Goal: Information Seeking & Learning: Learn about a topic

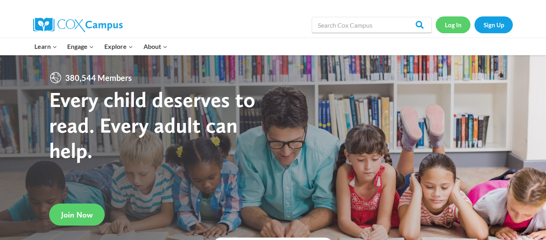
click at [456, 27] on link "Log In" at bounding box center [453, 24] width 35 height 16
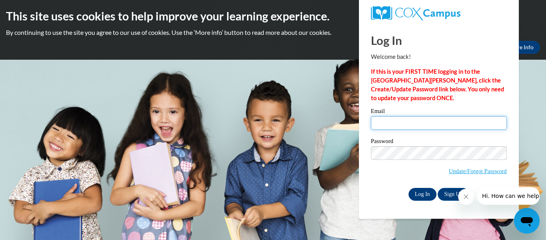
type input "alyssa.waugh26@buckeyehillscc.net"
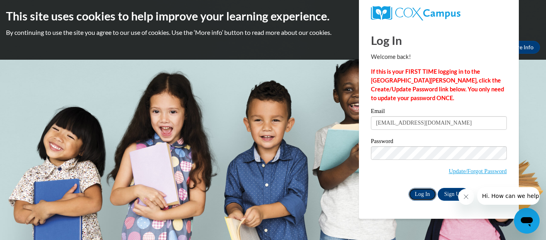
click at [417, 190] on input "Log In" at bounding box center [423, 194] width 28 height 13
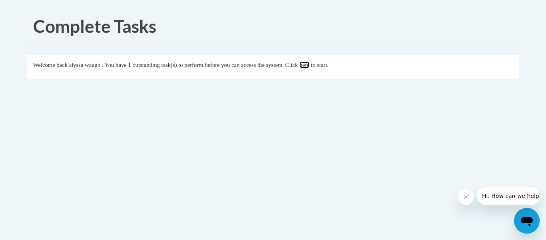
click at [310, 67] on link "here" at bounding box center [305, 65] width 10 height 6
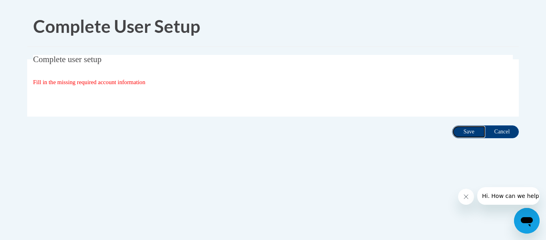
click at [466, 133] on input "Save" at bounding box center [469, 131] width 34 height 13
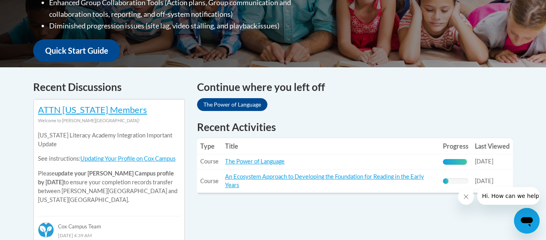
scroll to position [284, 0]
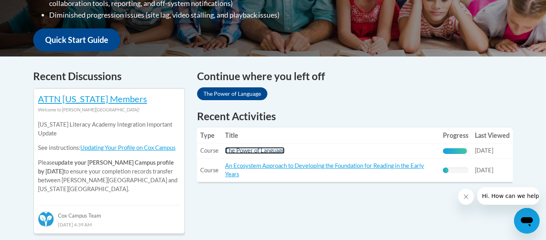
click at [248, 148] on link "The Power of Language" at bounding box center [255, 150] width 60 height 7
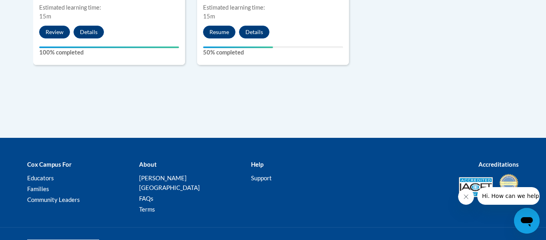
scroll to position [828, 0]
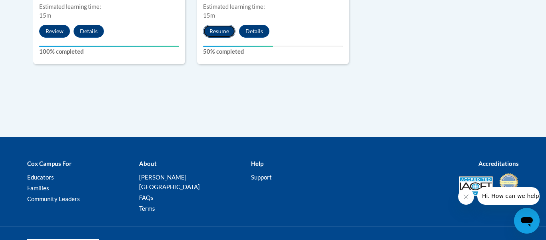
click at [219, 30] on button "Resume" at bounding box center [219, 31] width 32 height 13
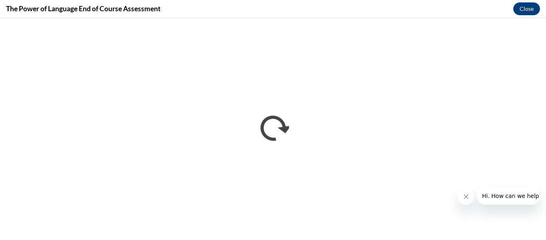
click at [468, 201] on button "Close message from company" at bounding box center [466, 196] width 16 height 16
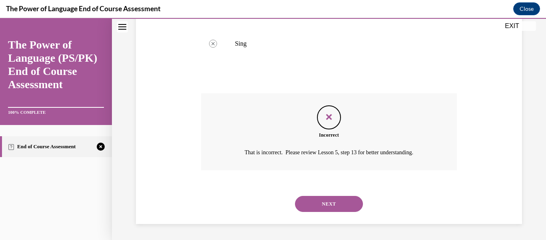
scroll to position [0, 0]
click at [359, 197] on button "NEXT" at bounding box center [329, 204] width 68 height 16
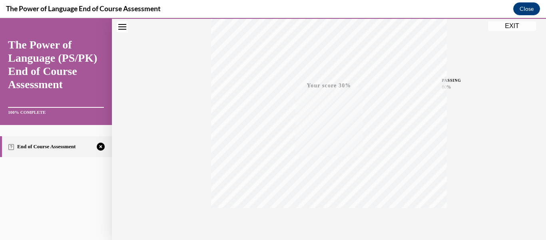
scroll to position [188, 0]
click at [323, 179] on span "TAKE AGAIN" at bounding box center [329, 179] width 28 height 4
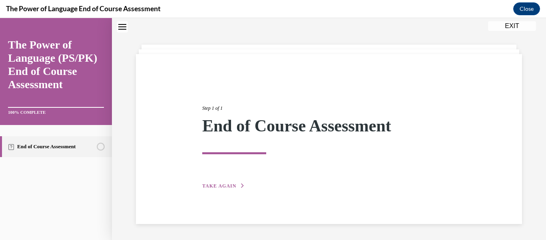
scroll to position [25, 0]
click at [242, 188] on button "TAKE AGAIN" at bounding box center [223, 185] width 43 height 7
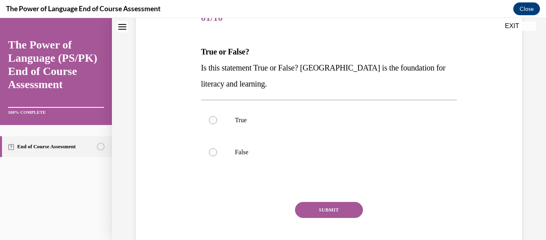
scroll to position [110, 0]
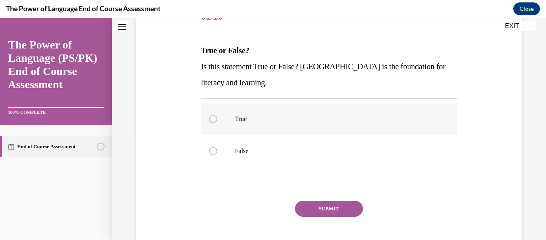
click at [211, 124] on label "True" at bounding box center [329, 119] width 256 height 32
click at [211, 123] on input "True" at bounding box center [213, 119] width 8 height 8
radio input "true"
click at [308, 203] on button "SUBMIT" at bounding box center [329, 208] width 68 height 16
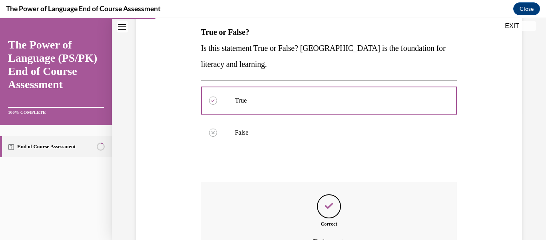
scroll to position [217, 0]
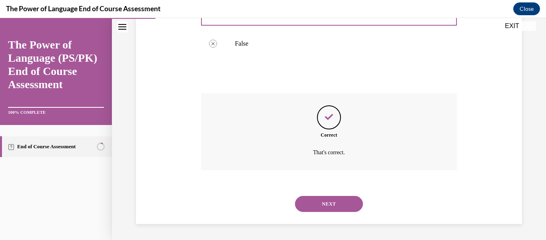
click at [333, 199] on button "NEXT" at bounding box center [329, 204] width 68 height 16
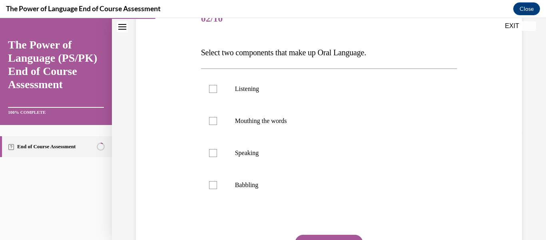
scroll to position [126, 0]
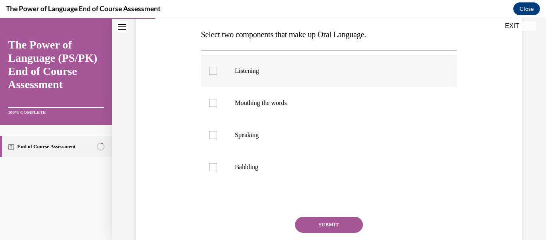
click at [318, 72] on p "Listening" at bounding box center [336, 71] width 202 height 8
click at [217, 72] on input "Listening" at bounding box center [213, 71] width 8 height 8
checkbox input "true"
click at [297, 132] on p "Speaking" at bounding box center [336, 135] width 202 height 8
click at [217, 132] on input "Speaking" at bounding box center [213, 135] width 8 height 8
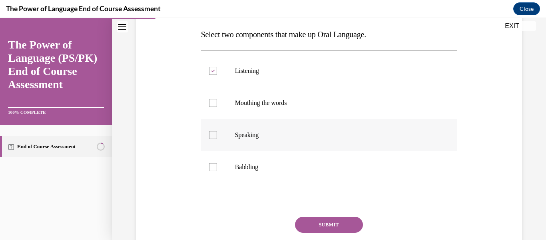
checkbox input "true"
click at [301, 225] on button "SUBMIT" at bounding box center [329, 224] width 68 height 16
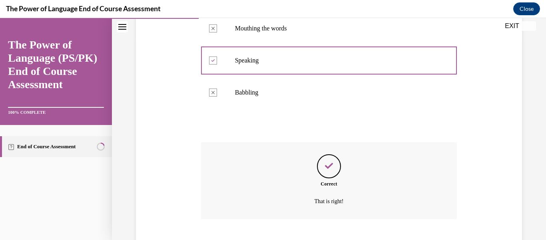
scroll to position [249, 0]
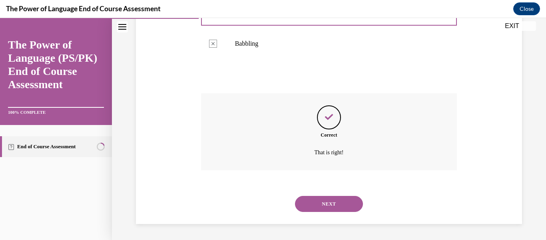
click at [328, 209] on button "NEXT" at bounding box center [329, 204] width 68 height 16
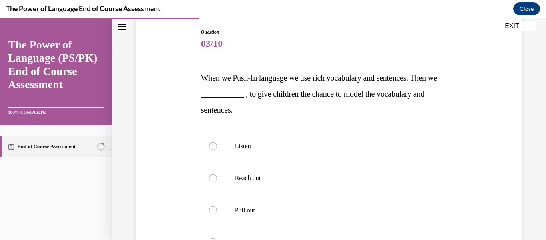
scroll to position [82, 0]
click at [272, 144] on p "Listen" at bounding box center [336, 146] width 202 height 8
click at [217, 144] on input "Listen" at bounding box center [213, 146] width 8 height 8
radio input "true"
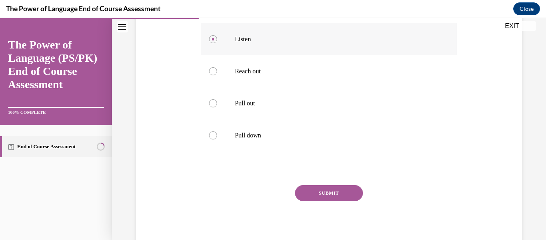
scroll to position [216, 0]
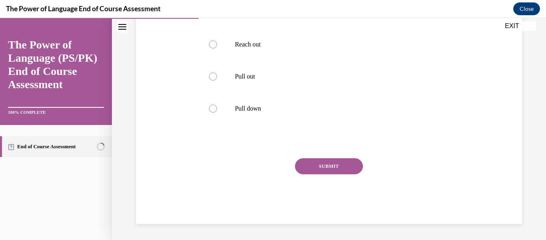
click at [308, 160] on button "SUBMIT" at bounding box center [329, 166] width 68 height 16
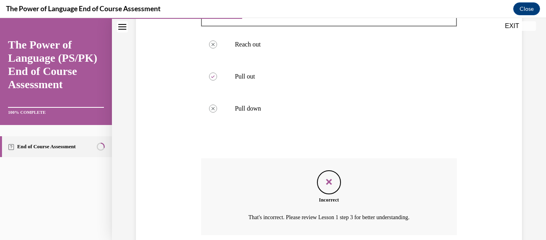
scroll to position [281, 0]
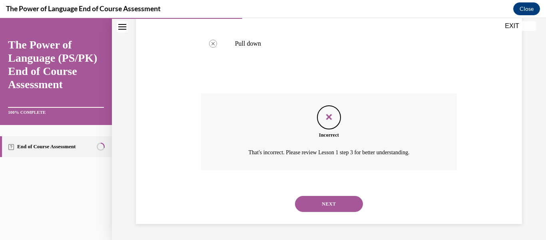
click at [336, 200] on button "NEXT" at bounding box center [329, 204] width 68 height 16
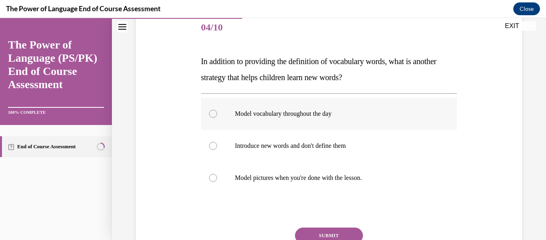
scroll to position [100, 0]
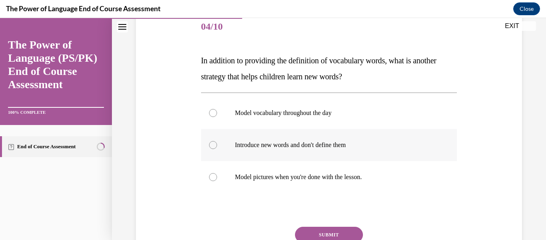
click at [281, 134] on label "Introduce new words and don't define them" at bounding box center [329, 145] width 256 height 32
click at [217, 141] on input "Introduce new words and don't define them" at bounding box center [213, 145] width 8 height 8
radio input "true"
click at [311, 231] on button "SUBMIT" at bounding box center [329, 234] width 68 height 16
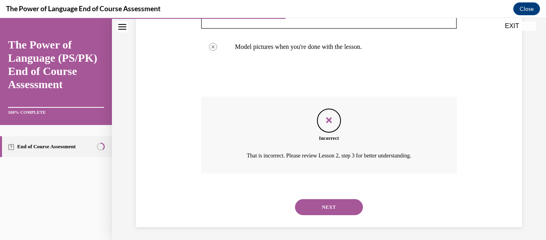
scroll to position [233, 0]
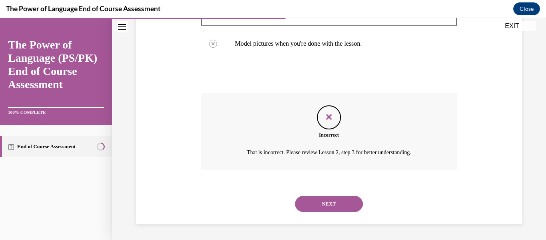
click at [332, 203] on button "NEXT" at bounding box center [329, 204] width 68 height 16
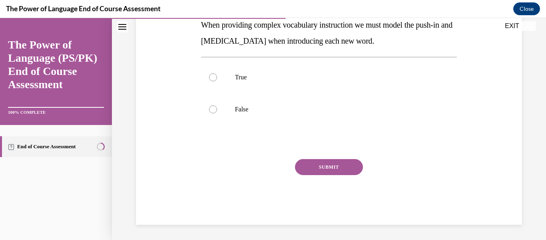
scroll to position [152, 0]
click at [268, 112] on label "False" at bounding box center [329, 108] width 256 height 32
click at [217, 112] on input "False" at bounding box center [213, 108] width 8 height 8
radio input "true"
click at [315, 161] on button "SUBMIT" at bounding box center [329, 166] width 68 height 16
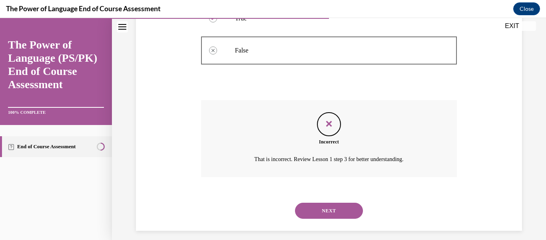
scroll to position [217, 0]
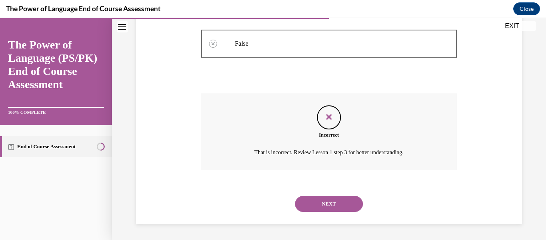
click at [315, 203] on button "NEXT" at bounding box center [329, 204] width 68 height 16
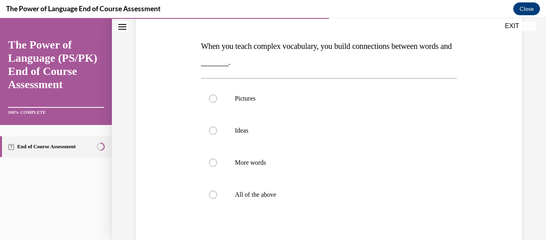
scroll to position [115, 0]
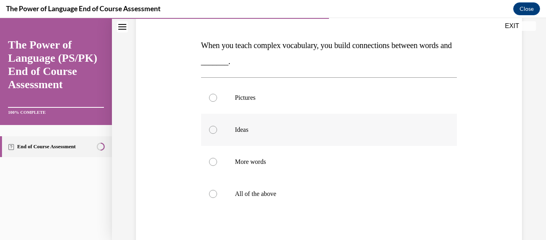
click at [251, 133] on p "Ideas" at bounding box center [336, 130] width 202 height 8
click at [217, 133] on input "Ideas" at bounding box center [213, 130] width 8 height 8
radio input "true"
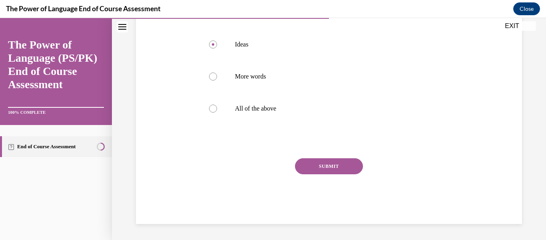
click at [315, 170] on button "SUBMIT" at bounding box center [329, 166] width 68 height 16
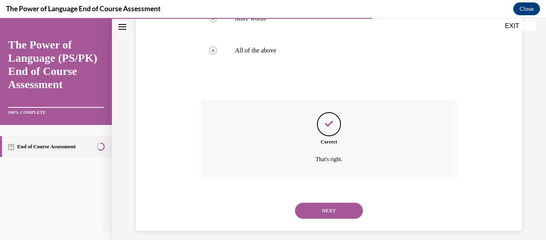
scroll to position [265, 0]
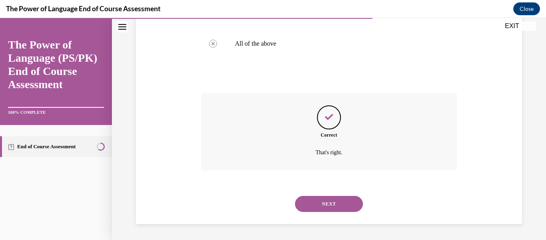
click at [328, 208] on button "NEXT" at bounding box center [329, 204] width 68 height 16
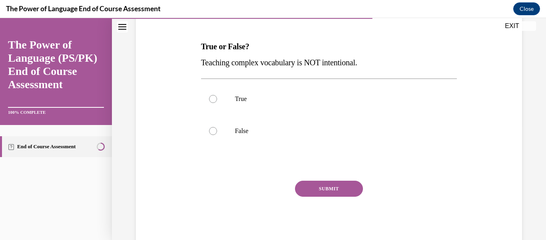
scroll to position [115, 0]
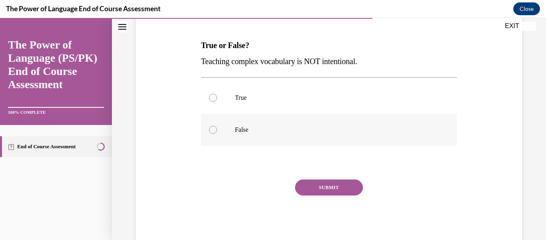
click at [294, 132] on p "False" at bounding box center [336, 130] width 202 height 8
click at [217, 132] on input "False" at bounding box center [213, 130] width 8 height 8
radio input "true"
click at [323, 182] on button "SUBMIT" at bounding box center [329, 187] width 68 height 16
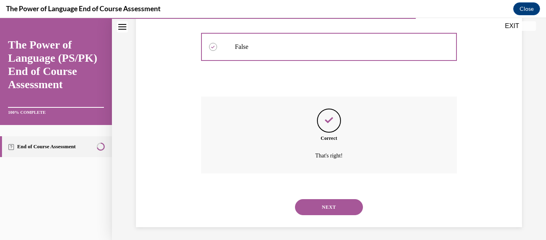
scroll to position [201, 0]
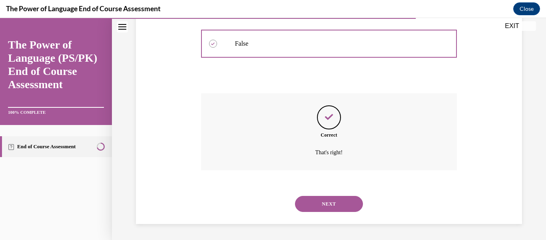
click at [335, 202] on button "NEXT" at bounding box center [329, 204] width 68 height 16
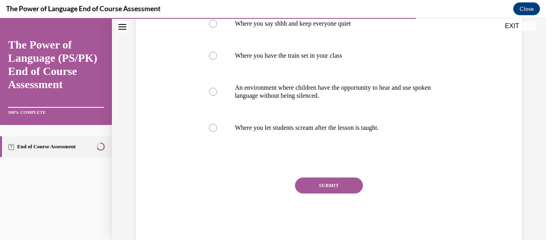
scroll to position [136, 0]
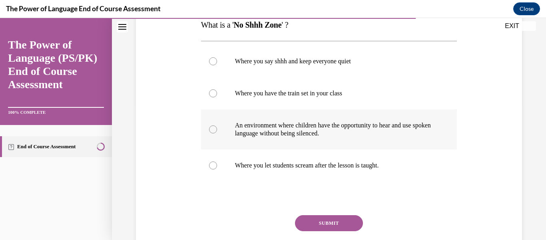
click at [339, 126] on p "An environment where children have the opportunity to hear and use spoken langu…" at bounding box center [336, 129] width 202 height 16
click at [217, 126] on input "An environment where children have the opportunity to hear and use spoken langu…" at bounding box center [213, 129] width 8 height 8
radio input "true"
click at [334, 230] on button "SUBMIT" at bounding box center [329, 223] width 68 height 16
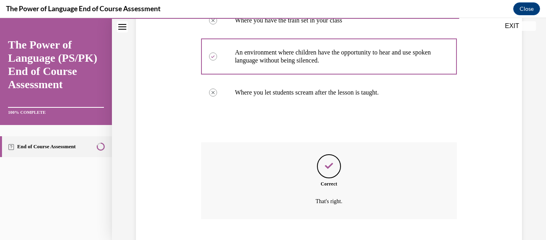
scroll to position [257, 0]
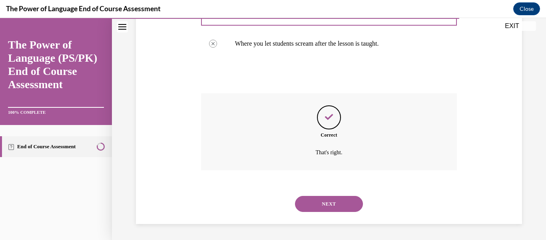
click at [336, 203] on button "NEXT" at bounding box center [329, 204] width 68 height 16
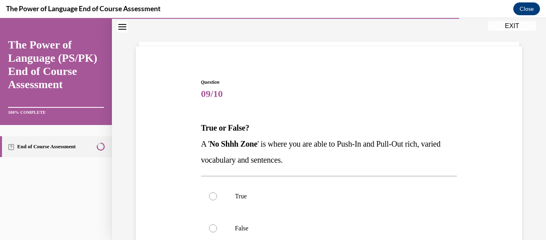
scroll to position [64, 0]
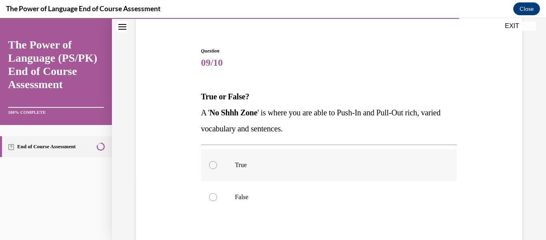
click at [339, 172] on label "True" at bounding box center [329, 165] width 256 height 32
click at [217, 169] on input "True" at bounding box center [213, 165] width 8 height 8
radio input "true"
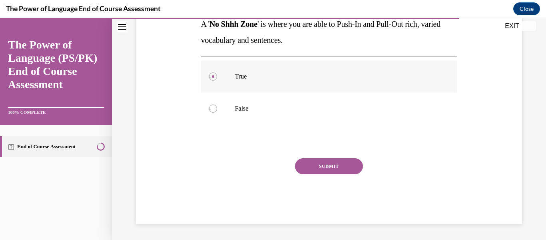
click at [339, 172] on button "SUBMIT" at bounding box center [329, 166] width 68 height 16
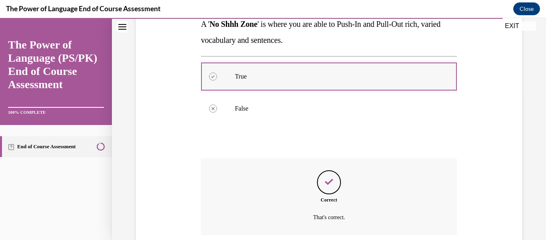
scroll to position [217, 0]
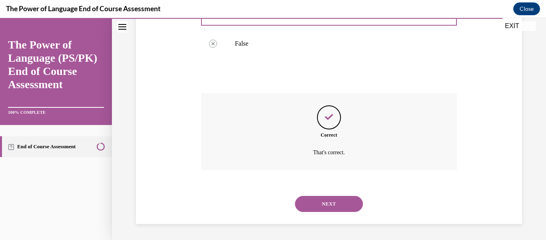
click at [332, 199] on button "NEXT" at bounding box center [329, 204] width 68 height 16
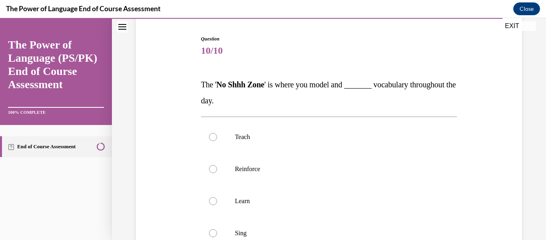
scroll to position [79, 0]
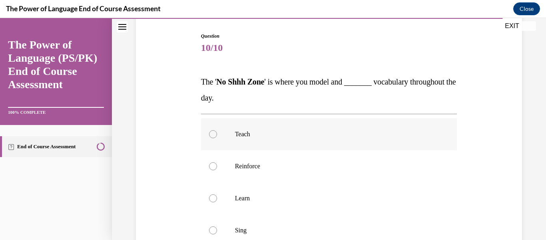
click at [225, 135] on label "Teach" at bounding box center [329, 134] width 256 height 32
click at [217, 135] on input "Teach" at bounding box center [213, 134] width 8 height 8
radio input "true"
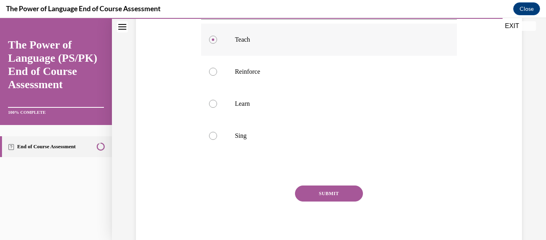
scroll to position [181, 0]
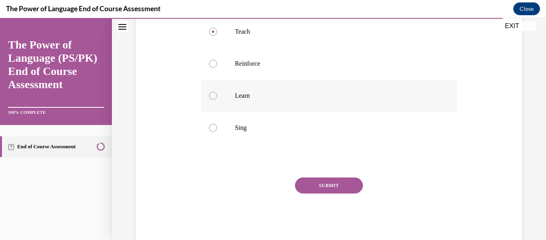
click at [261, 106] on label "Learn" at bounding box center [329, 96] width 256 height 32
click at [217, 100] on input "Learn" at bounding box center [213, 96] width 8 height 8
radio input "true"
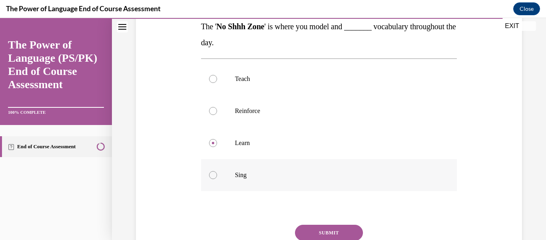
scroll to position [134, 0]
click at [318, 226] on button "SUBMIT" at bounding box center [329, 232] width 68 height 16
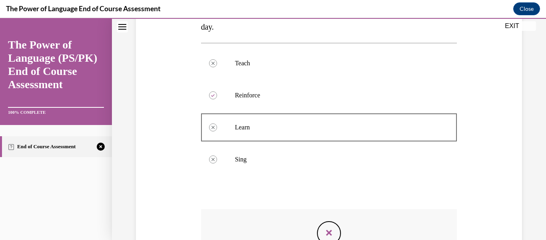
scroll to position [265, 0]
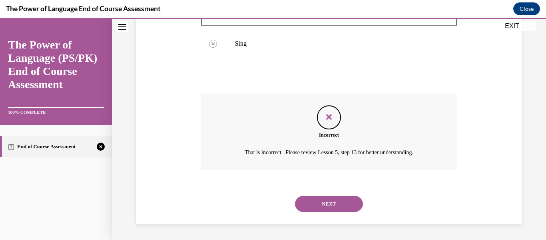
click at [328, 204] on button "NEXT" at bounding box center [329, 204] width 68 height 16
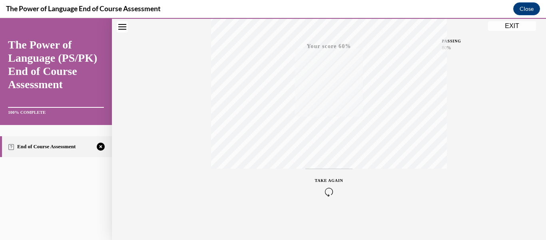
scroll to position [188, 0]
click at [330, 194] on icon "button" at bounding box center [329, 190] width 28 height 9
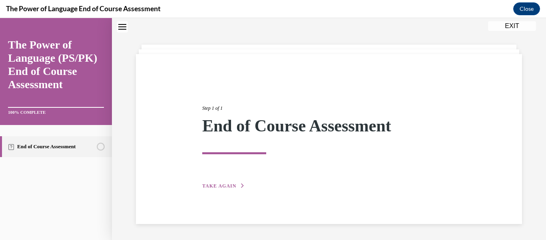
click at [211, 183] on span "TAKE AGAIN" at bounding box center [219, 186] width 34 height 6
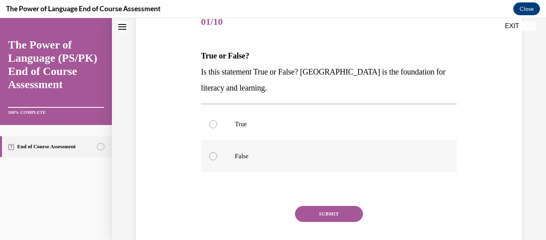
scroll to position [108, 0]
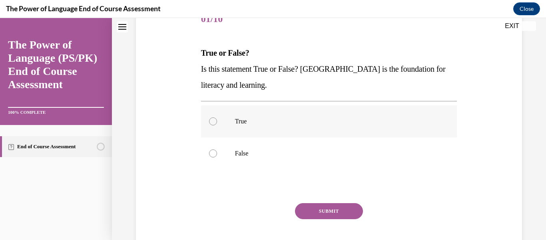
click at [265, 126] on label "True" at bounding box center [329, 121] width 256 height 32
click at [217, 125] on input "True" at bounding box center [213, 121] width 8 height 8
radio input "true"
click at [325, 213] on button "SUBMIT" at bounding box center [329, 211] width 68 height 16
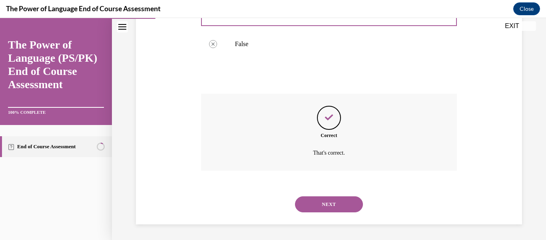
scroll to position [217, 0]
click at [334, 208] on button "NEXT" at bounding box center [329, 204] width 68 height 16
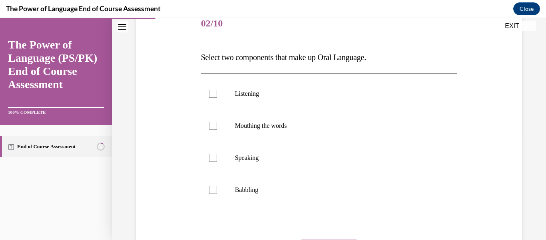
scroll to position [104, 0]
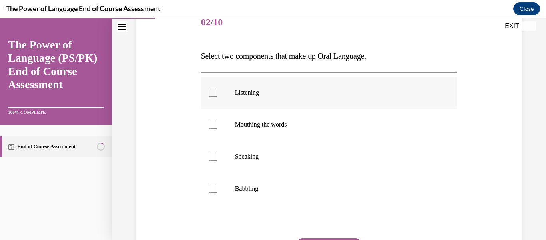
click at [305, 86] on label "Listening" at bounding box center [329, 92] width 256 height 32
click at [217, 88] on input "Listening" at bounding box center [213, 92] width 8 height 8
checkbox input "true"
click at [290, 157] on p "Speaking" at bounding box center [336, 156] width 202 height 8
click at [217, 157] on input "Speaking" at bounding box center [213, 156] width 8 height 8
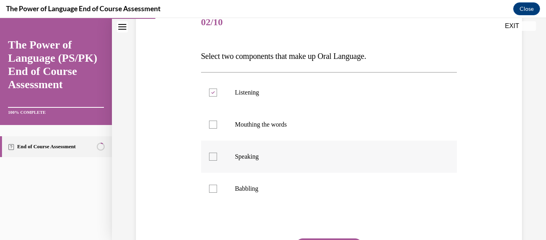
checkbox input "true"
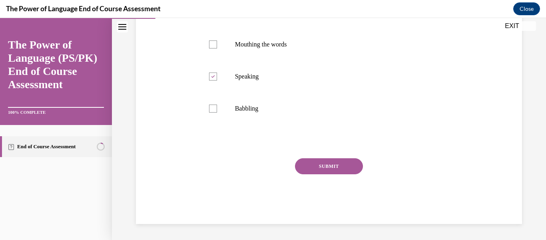
click at [320, 169] on button "SUBMIT" at bounding box center [329, 166] width 68 height 16
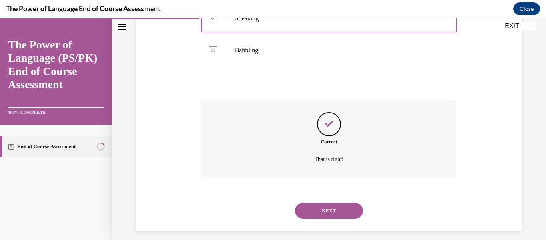
scroll to position [249, 0]
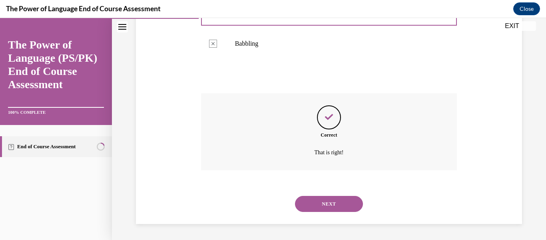
click at [320, 198] on button "NEXT" at bounding box center [329, 204] width 68 height 16
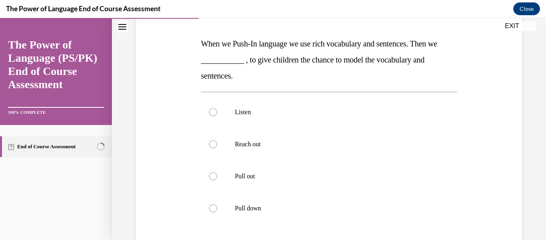
scroll to position [121, 0]
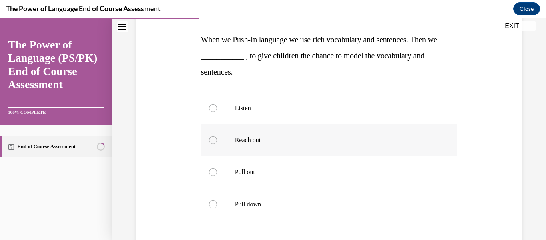
click at [277, 150] on label "Reach out" at bounding box center [329, 140] width 256 height 32
click at [217, 144] on input "Reach out" at bounding box center [213, 140] width 8 height 8
radio input "true"
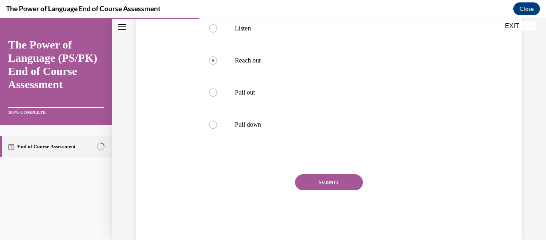
scroll to position [216, 0]
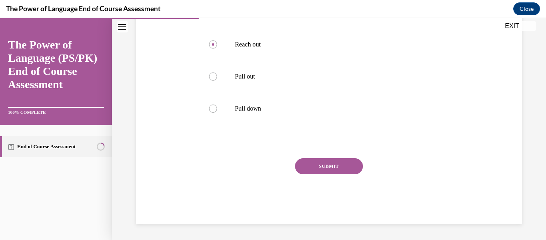
click at [331, 169] on button "SUBMIT" at bounding box center [329, 166] width 68 height 16
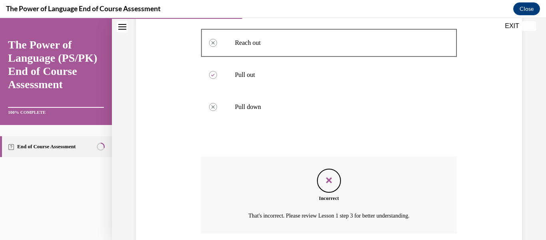
scroll to position [281, 0]
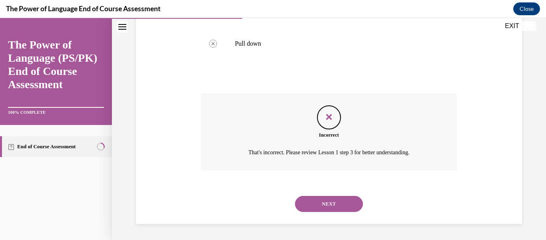
click at [330, 199] on button "NEXT" at bounding box center [329, 204] width 68 height 16
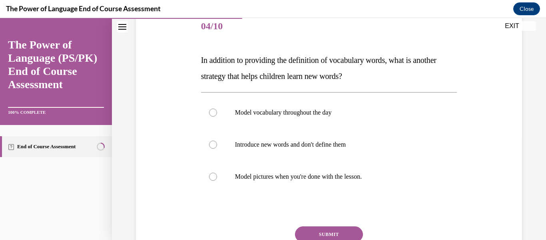
scroll to position [98, 0]
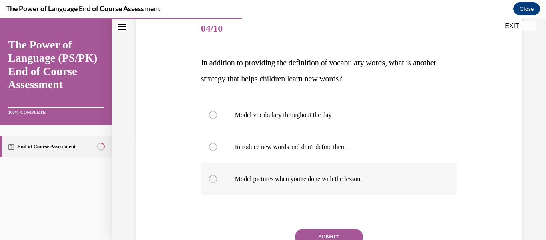
click at [341, 186] on label "Model pictures when you're done with the lesson." at bounding box center [329, 179] width 256 height 32
click at [217, 183] on input "Model pictures when you're done with the lesson." at bounding box center [213, 179] width 8 height 8
radio input "true"
click at [341, 235] on button "SUBMIT" at bounding box center [329, 236] width 68 height 16
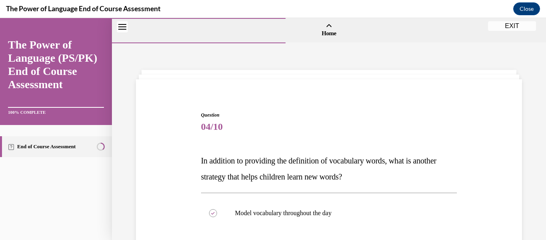
scroll to position [233, 0]
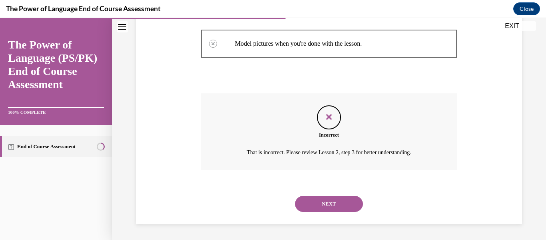
click at [335, 198] on button "NEXT" at bounding box center [329, 204] width 68 height 16
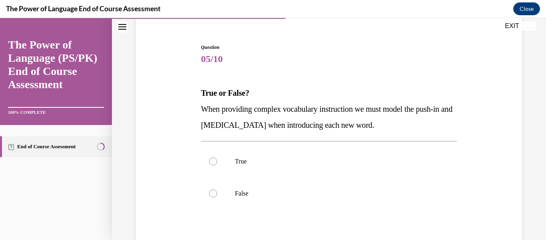
scroll to position [152, 0]
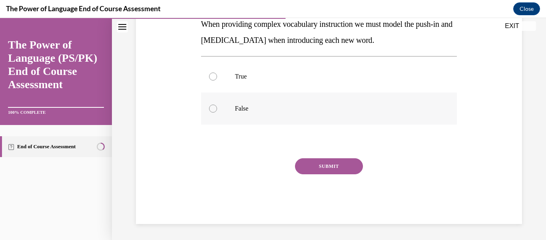
click at [302, 106] on p "False" at bounding box center [336, 108] width 202 height 8
click at [217, 106] on input "False" at bounding box center [213, 108] width 8 height 8
radio input "true"
click at [311, 162] on button "SUBMIT" at bounding box center [329, 166] width 68 height 16
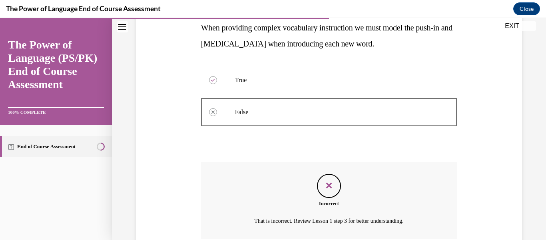
scroll to position [217, 0]
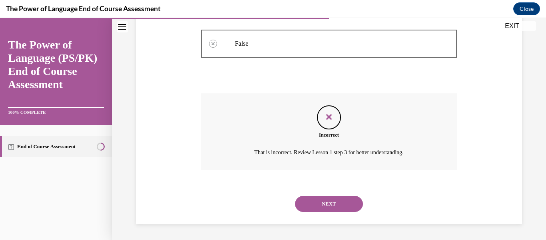
click at [322, 206] on button "NEXT" at bounding box center [329, 204] width 68 height 16
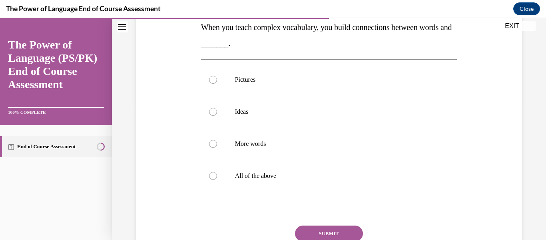
scroll to position [176, 0]
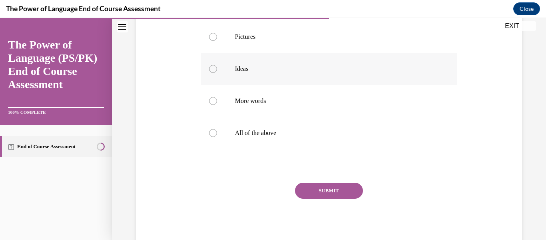
click at [286, 63] on label "Ideas" at bounding box center [329, 69] width 256 height 32
click at [217, 65] on input "Ideas" at bounding box center [213, 69] width 8 height 8
radio input "true"
click at [328, 191] on button "SUBMIT" at bounding box center [329, 190] width 68 height 16
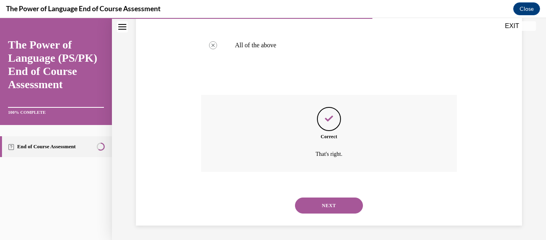
scroll to position [265, 0]
click at [328, 203] on button "NEXT" at bounding box center [329, 204] width 68 height 16
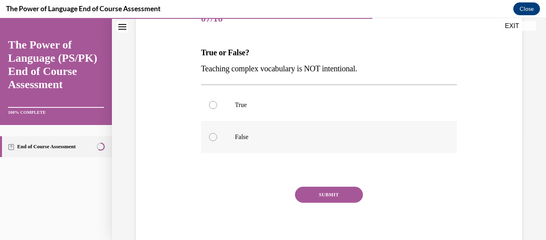
scroll to position [110, 0]
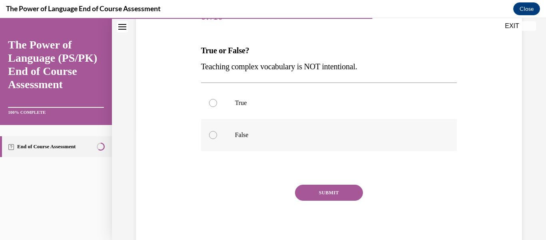
click at [316, 138] on p "False" at bounding box center [336, 135] width 202 height 8
click at [217, 138] on input "False" at bounding box center [213, 135] width 8 height 8
radio input "true"
click at [322, 194] on button "SUBMIT" at bounding box center [329, 192] width 68 height 16
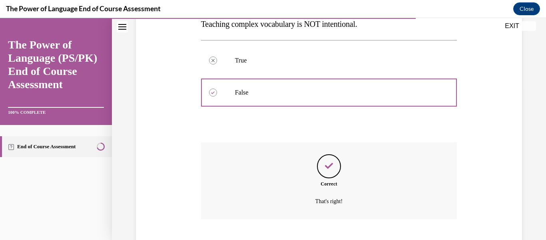
scroll to position [201, 0]
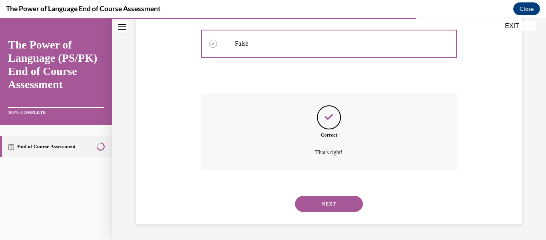
click at [329, 204] on button "NEXT" at bounding box center [329, 204] width 68 height 16
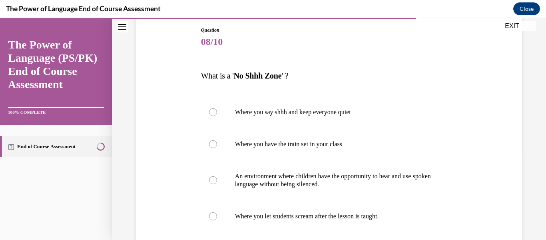
scroll to position [92, 0]
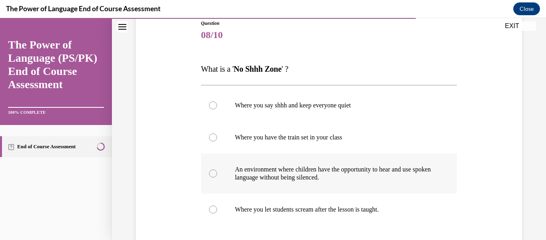
click at [337, 180] on p "An environment where children have the opportunity to hear and use spoken langu…" at bounding box center [336, 173] width 202 height 16
click at [217, 177] on input "An environment where children have the opportunity to hear and use spoken langu…" at bounding box center [213, 173] width 8 height 8
radio input "true"
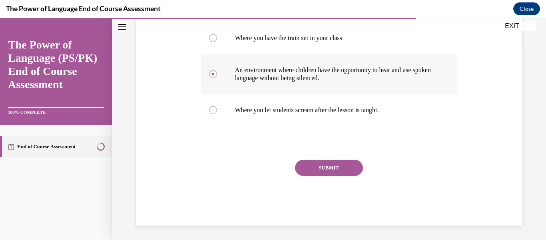
scroll to position [192, 0]
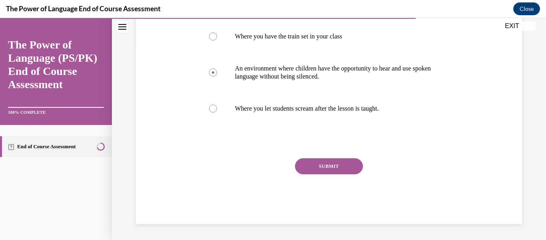
click at [342, 168] on button "SUBMIT" at bounding box center [329, 166] width 68 height 16
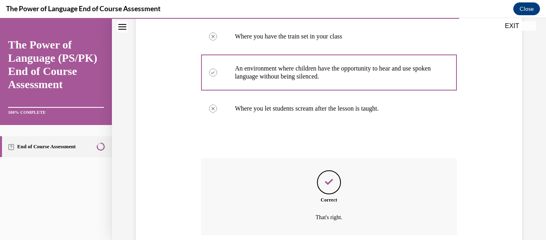
scroll to position [257, 0]
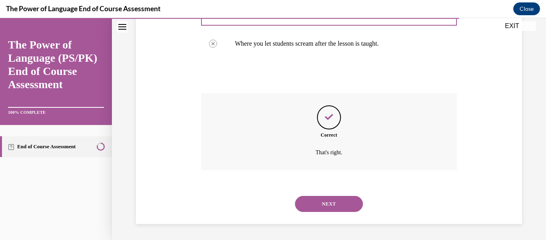
click at [338, 202] on button "NEXT" at bounding box center [329, 204] width 68 height 16
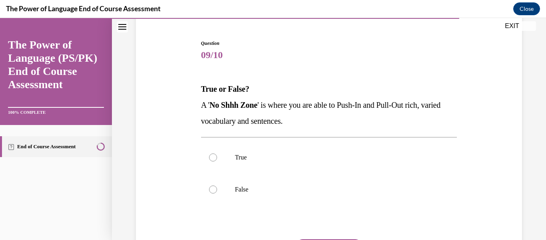
scroll to position [74, 0]
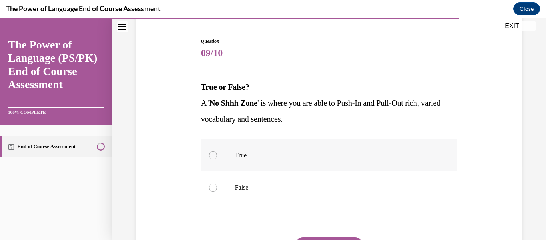
click at [329, 163] on label "True" at bounding box center [329, 155] width 256 height 32
click at [217, 159] on input "True" at bounding box center [213, 155] width 8 height 8
radio input "true"
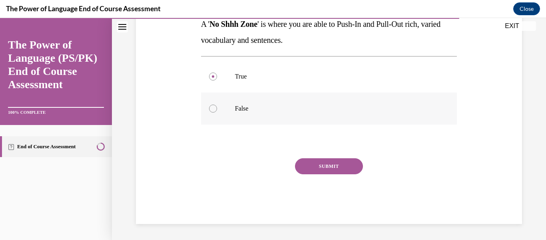
click at [309, 108] on p "False" at bounding box center [336, 108] width 202 height 8
click at [217, 108] on input "False" at bounding box center [213, 108] width 8 height 8
radio input "true"
click at [317, 168] on button "SUBMIT" at bounding box center [329, 166] width 68 height 16
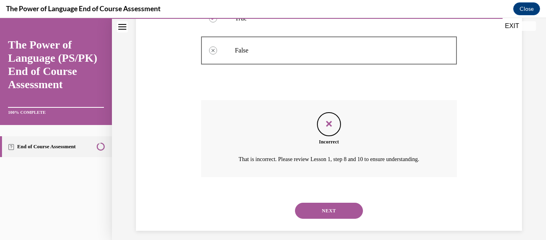
scroll to position [217, 0]
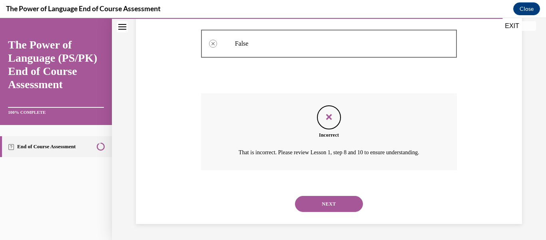
click at [317, 196] on button "NEXT" at bounding box center [329, 204] width 68 height 16
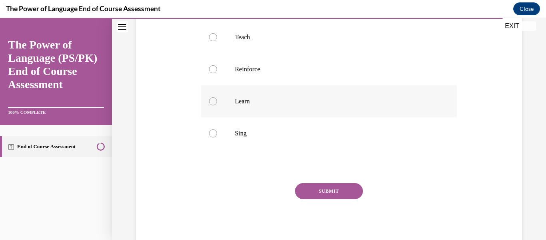
scroll to position [175, 0]
click at [293, 83] on label "Reinforce" at bounding box center [329, 70] width 256 height 32
click at [217, 74] on input "Reinforce" at bounding box center [213, 70] width 8 height 8
radio input "true"
click at [310, 189] on button "SUBMIT" at bounding box center [329, 192] width 68 height 16
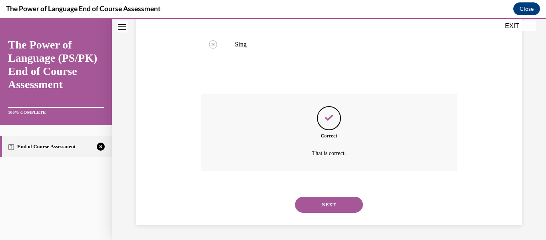
scroll to position [265, 0]
click at [327, 207] on button "NEXT" at bounding box center [329, 204] width 68 height 16
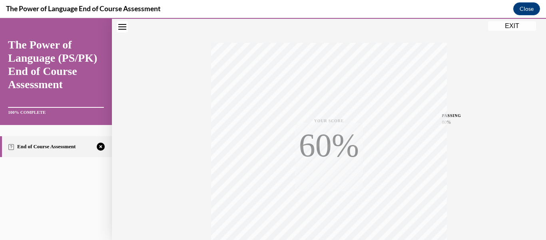
scroll to position [188, 0]
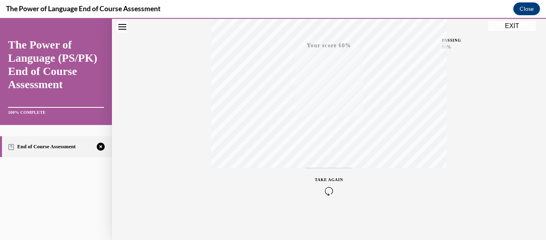
click at [329, 197] on button "TAKE AGAIN" at bounding box center [330, 186] width 48 height 36
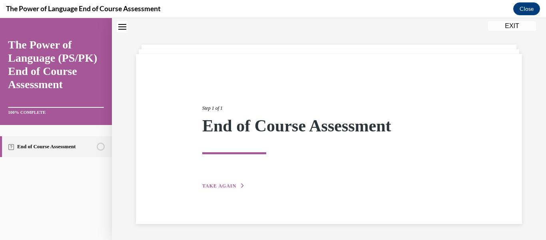
click at [241, 188] on button "TAKE AGAIN" at bounding box center [223, 185] width 43 height 7
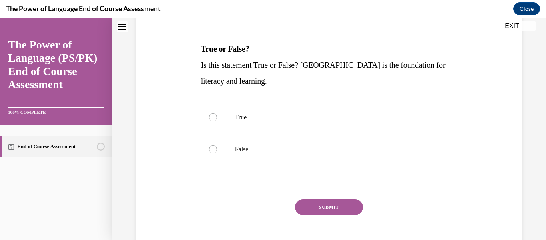
scroll to position [113, 0]
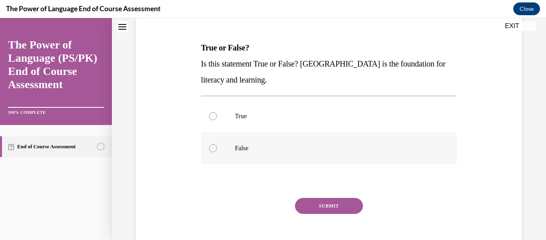
click at [215, 148] on div at bounding box center [213, 148] width 8 height 8
click at [215, 148] on input "False" at bounding box center [213, 148] width 8 height 8
radio input "true"
click at [308, 204] on button "SUBMIT" at bounding box center [329, 206] width 68 height 16
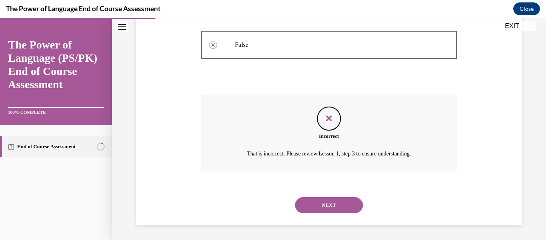
scroll to position [217, 0]
click at [325, 200] on button "NEXT" at bounding box center [329, 204] width 68 height 16
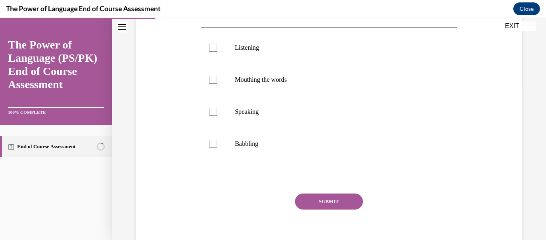
scroll to position [156, 0]
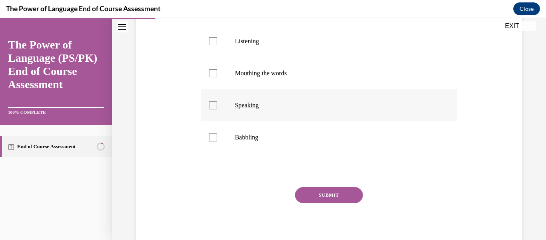
click at [284, 94] on label "Speaking" at bounding box center [329, 105] width 256 height 32
click at [217, 101] on input "Speaking" at bounding box center [213, 105] width 8 height 8
checkbox input "true"
click at [266, 35] on label "Listening" at bounding box center [329, 41] width 256 height 32
click at [217, 37] on input "Listening" at bounding box center [213, 41] width 8 height 8
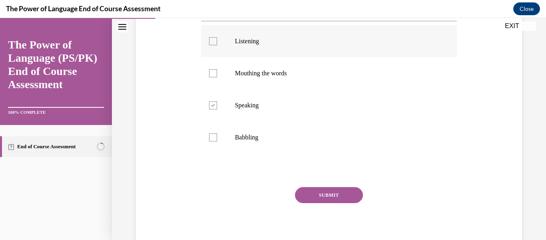
checkbox input "true"
click at [300, 190] on button "SUBMIT" at bounding box center [329, 195] width 68 height 16
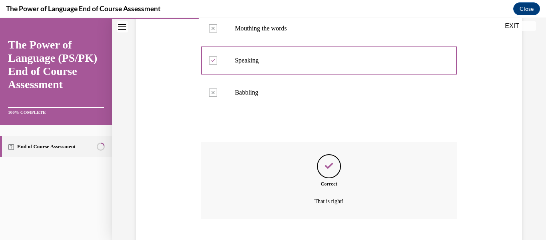
scroll to position [249, 0]
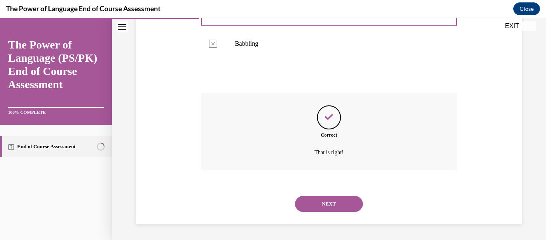
click at [309, 209] on button "NEXT" at bounding box center [329, 204] width 68 height 16
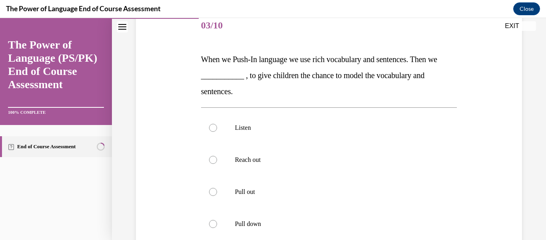
scroll to position [102, 0]
click at [312, 200] on label "Pull out" at bounding box center [329, 191] width 256 height 32
click at [217, 195] on input "Pull out" at bounding box center [213, 191] width 8 height 8
radio input "true"
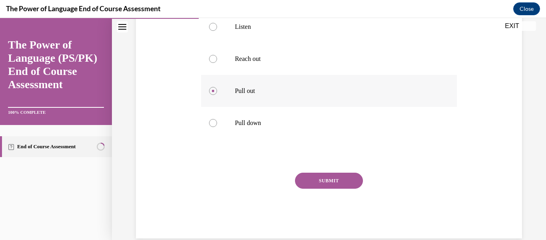
scroll to position [204, 0]
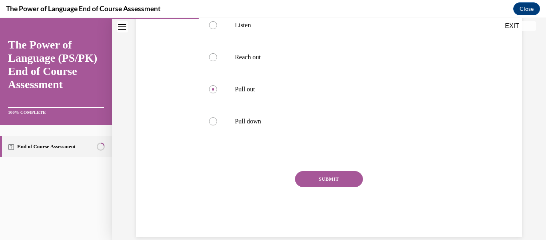
click at [324, 188] on div "SUBMIT" at bounding box center [329, 191] width 256 height 40
click at [328, 182] on button "SUBMIT" at bounding box center [329, 179] width 68 height 16
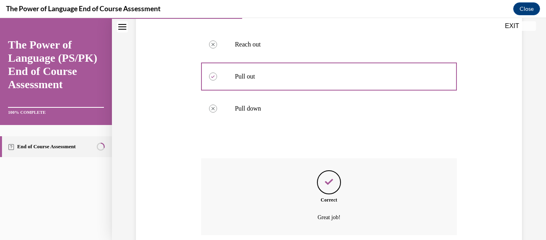
scroll to position [281, 0]
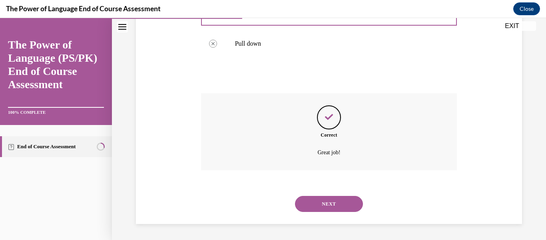
click at [328, 182] on button "SUBMIT" at bounding box center [329, 190] width 68 height 16
click at [326, 209] on button "NEXT" at bounding box center [329, 204] width 68 height 16
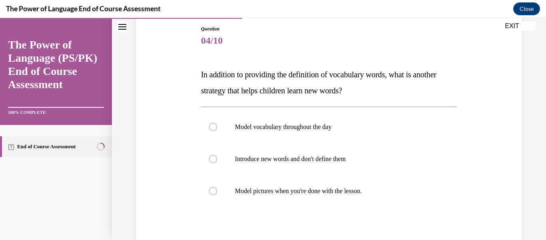
scroll to position [87, 0]
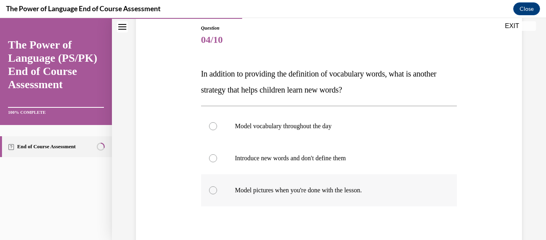
click at [329, 196] on label "Model pictures when you're done with the lesson." at bounding box center [329, 190] width 256 height 32
click at [217, 194] on input "Model pictures when you're done with the lesson." at bounding box center [213, 190] width 8 height 8
radio input "true"
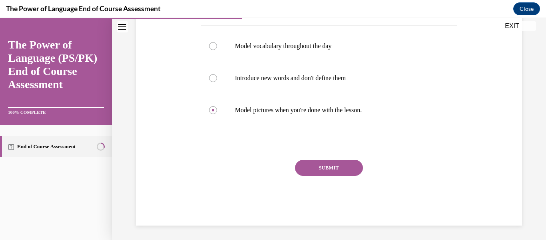
click at [338, 161] on button "SUBMIT" at bounding box center [329, 168] width 68 height 16
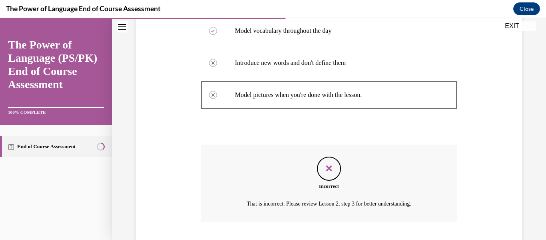
scroll to position [233, 0]
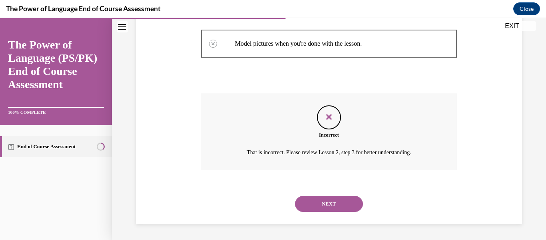
click at [334, 201] on button "NEXT" at bounding box center [329, 204] width 68 height 16
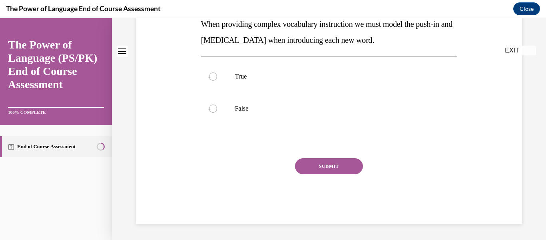
scroll to position [0, 0]
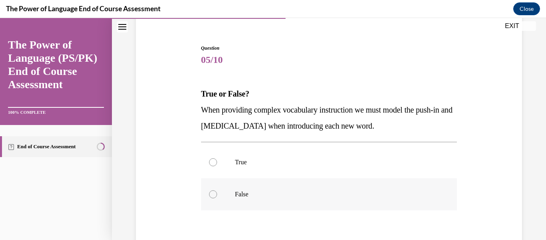
click at [333, 198] on p "False" at bounding box center [336, 194] width 202 height 8
click at [217, 198] on input "False" at bounding box center [213, 194] width 8 height 8
radio input "true"
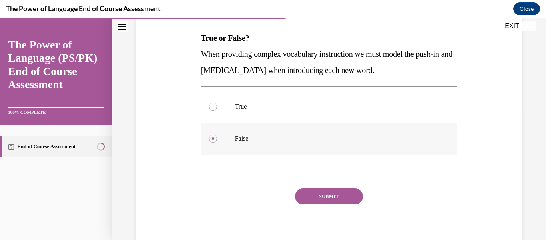
click at [333, 198] on button "SUBMIT" at bounding box center [329, 196] width 68 height 16
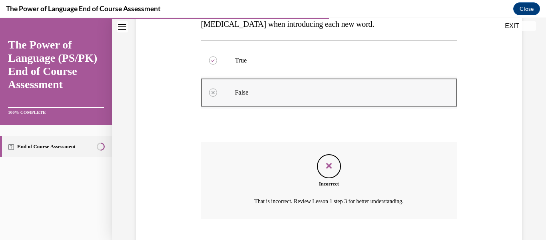
scroll to position [217, 0]
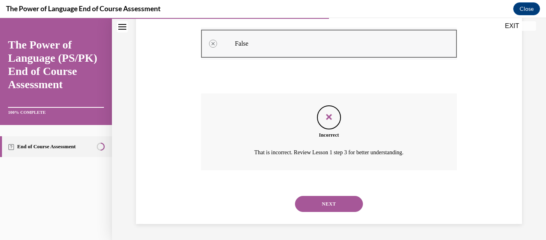
click at [333, 198] on div "NEXT" at bounding box center [329, 204] width 256 height 32
click at [333, 198] on button "NEXT" at bounding box center [329, 204] width 68 height 16
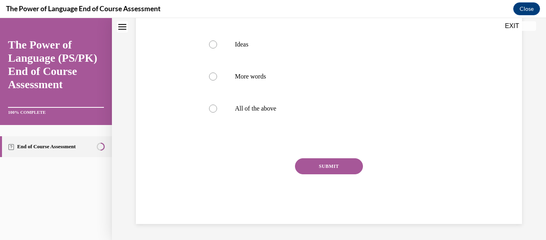
scroll to position [0, 0]
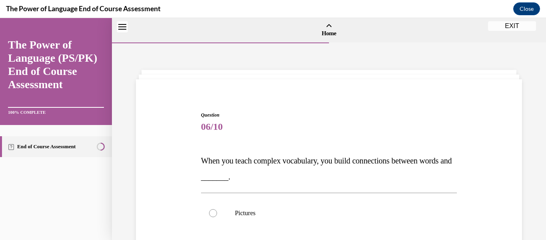
click at [333, 198] on label "Pictures" at bounding box center [329, 213] width 256 height 32
click at [217, 209] on input "Pictures" at bounding box center [213, 213] width 8 height 8
radio input "true"
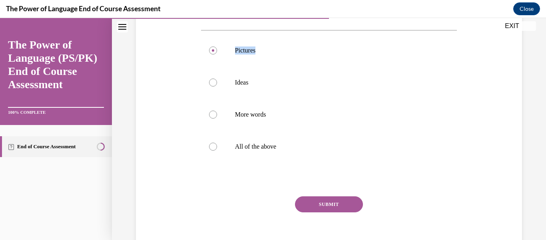
scroll to position [164, 0]
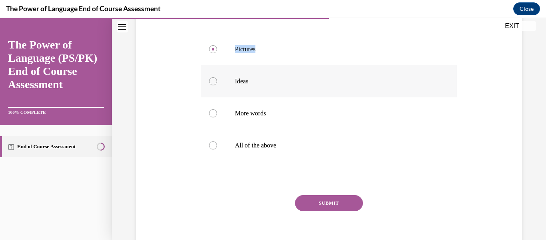
click at [288, 80] on p "Ideas" at bounding box center [336, 81] width 202 height 8
click at [217, 80] on input "Ideas" at bounding box center [213, 81] width 8 height 8
radio input "true"
click at [309, 198] on button "SUBMIT" at bounding box center [329, 203] width 68 height 16
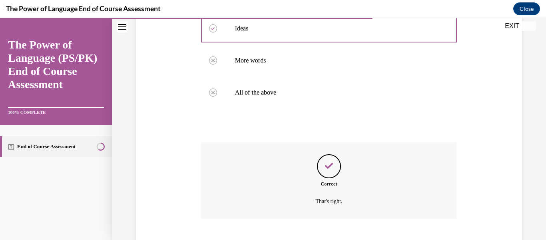
scroll to position [265, 0]
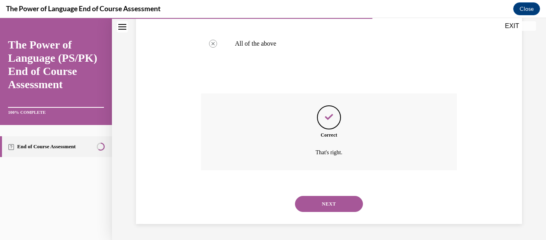
click at [310, 202] on button "NEXT" at bounding box center [329, 204] width 68 height 16
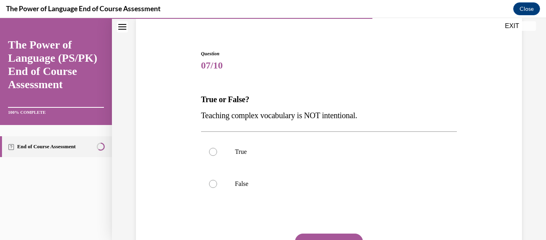
scroll to position [68, 0]
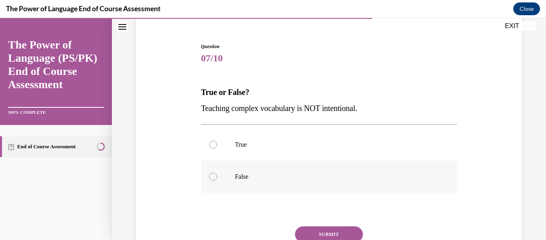
click at [291, 164] on label "False" at bounding box center [329, 176] width 256 height 32
click at [217, 172] on input "False" at bounding box center [213, 176] width 8 height 8
radio input "true"
click at [310, 225] on div "Question 07/10 True or False? Teaching complex vocabulary is NOT intentional. T…" at bounding box center [329, 167] width 256 height 249
click at [312, 231] on button "SUBMIT" at bounding box center [329, 234] width 68 height 16
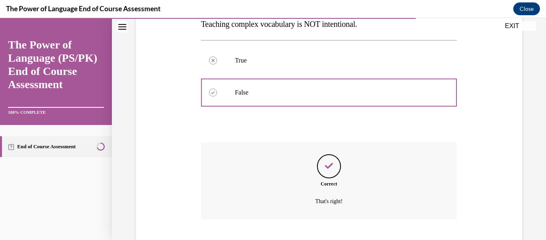
scroll to position [201, 0]
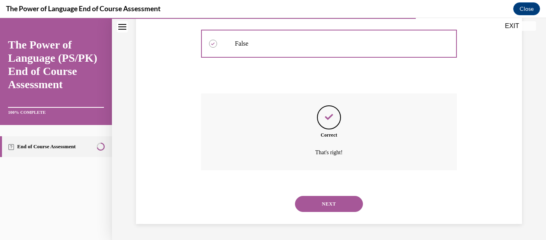
click at [306, 198] on button "NEXT" at bounding box center [329, 204] width 68 height 16
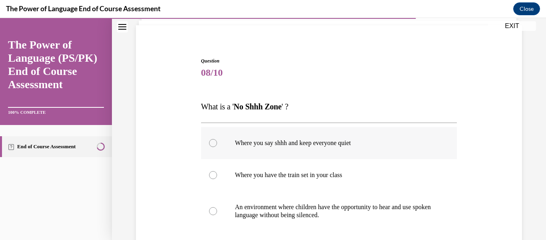
scroll to position [54, 0]
click at [310, 206] on p "An environment where children have the opportunity to hear and use spoken langu…" at bounding box center [336, 210] width 202 height 16
click at [217, 206] on input "An environment where children have the opportunity to hear and use spoken langu…" at bounding box center [213, 210] width 8 height 8
radio input "true"
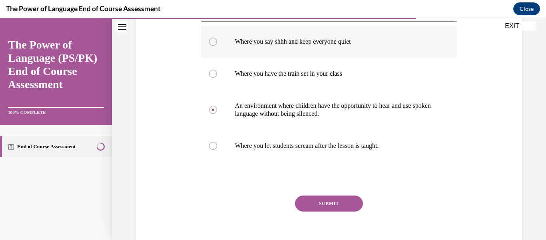
scroll to position [160, 0]
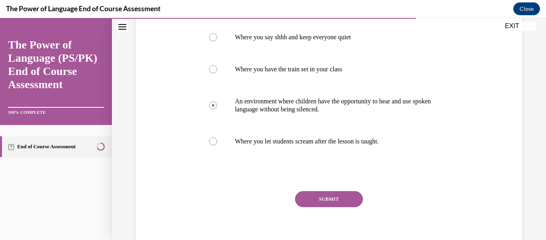
click at [310, 192] on button "SUBMIT" at bounding box center [329, 199] width 68 height 16
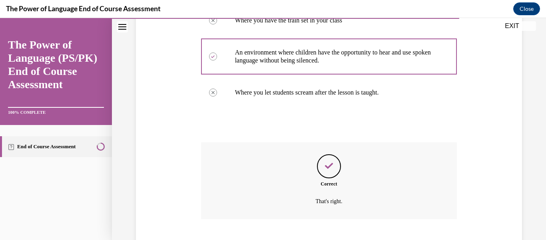
scroll to position [257, 0]
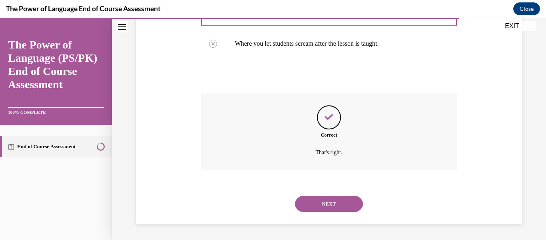
click at [318, 202] on button "NEXT" at bounding box center [329, 204] width 68 height 16
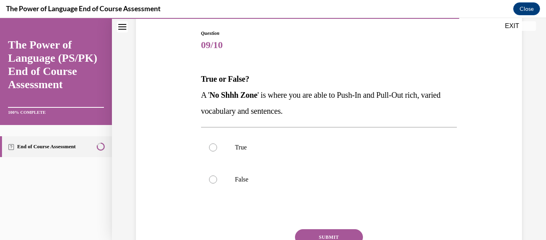
scroll to position [96, 0]
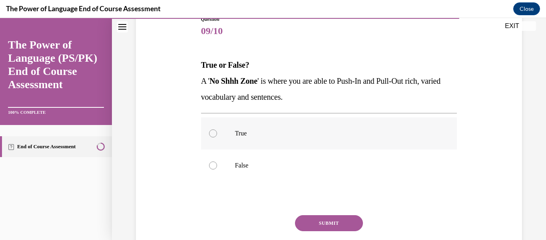
click at [332, 126] on label "True" at bounding box center [329, 133] width 256 height 32
click at [217, 129] on input "True" at bounding box center [213, 133] width 8 height 8
radio input "true"
click at [330, 169] on label "False" at bounding box center [329, 165] width 256 height 32
click at [217, 169] on input "False" at bounding box center [213, 165] width 8 height 8
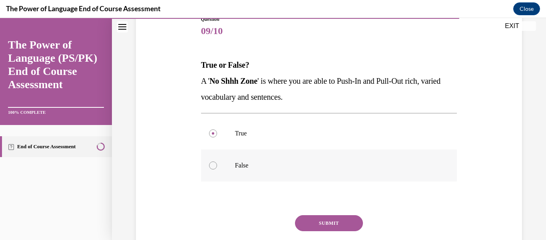
radio input "true"
click at [327, 219] on button "SUBMIT" at bounding box center [329, 223] width 68 height 16
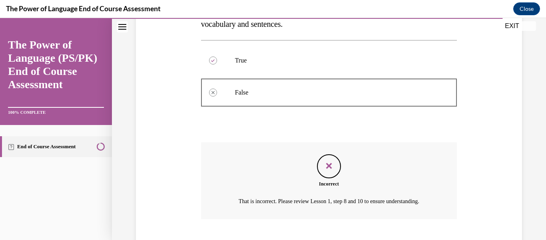
scroll to position [217, 0]
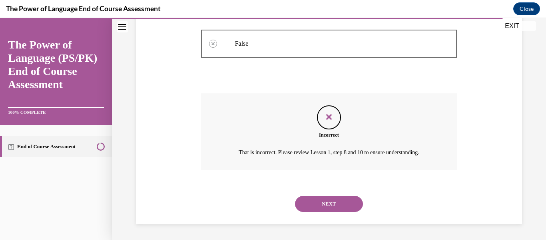
click at [331, 203] on button "NEXT" at bounding box center [329, 204] width 68 height 16
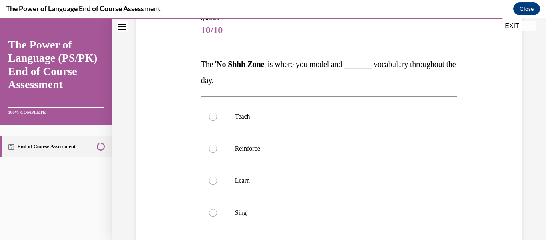
scroll to position [98, 0]
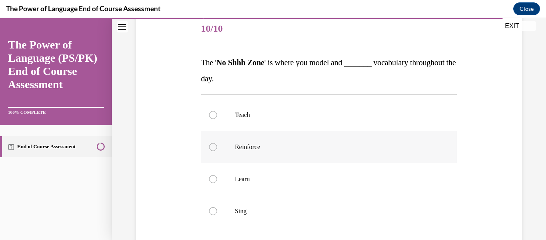
click at [332, 151] on label "Reinforce" at bounding box center [329, 147] width 256 height 32
click at [217, 151] on input "Reinforce" at bounding box center [213, 147] width 8 height 8
radio input "true"
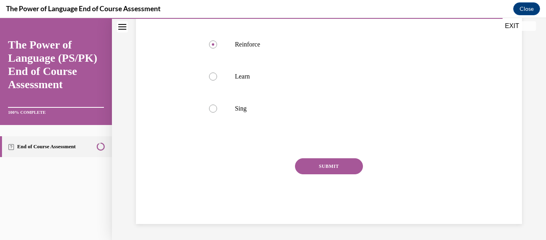
click at [329, 167] on button "SUBMIT" at bounding box center [329, 166] width 68 height 16
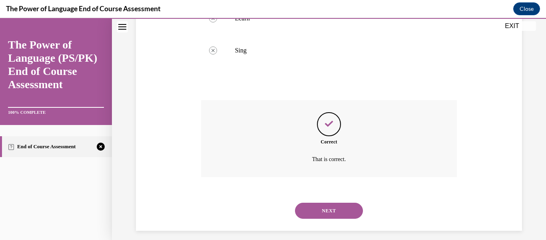
scroll to position [265, 0]
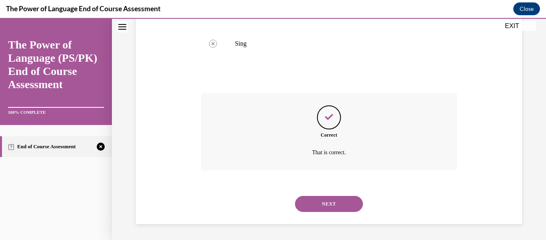
click at [327, 200] on button "NEXT" at bounding box center [329, 204] width 68 height 16
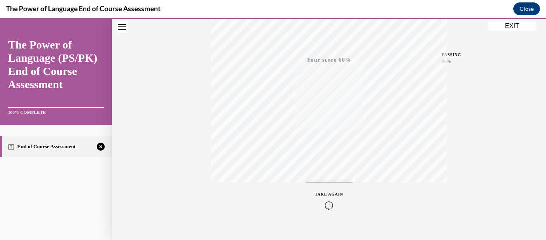
scroll to position [188, 0]
click at [332, 189] on icon "button" at bounding box center [329, 190] width 28 height 9
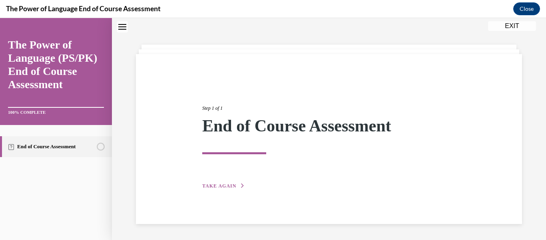
scroll to position [25, 0]
click at [223, 183] on span "TAKE AGAIN" at bounding box center [219, 186] width 34 height 6
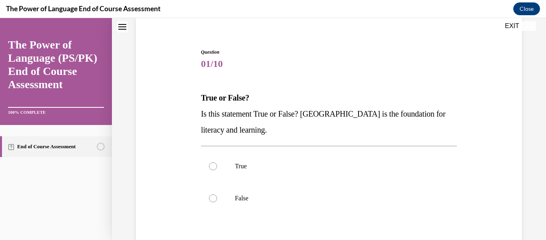
scroll to position [63, 0]
click at [232, 179] on label "True" at bounding box center [329, 166] width 256 height 32
click at [217, 170] on input "True" at bounding box center [213, 166] width 8 height 8
radio input "true"
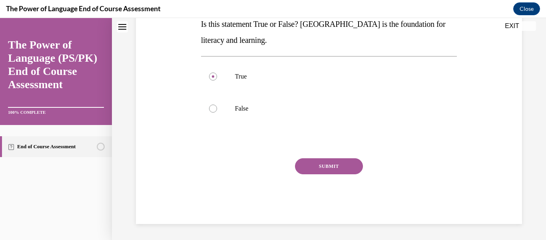
click at [359, 164] on button "SUBMIT" at bounding box center [329, 166] width 68 height 16
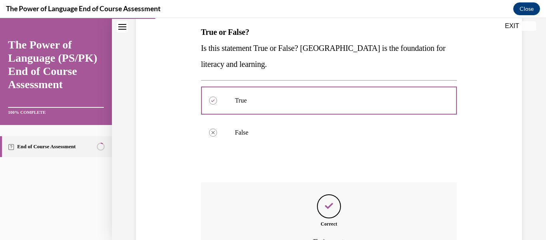
scroll to position [217, 0]
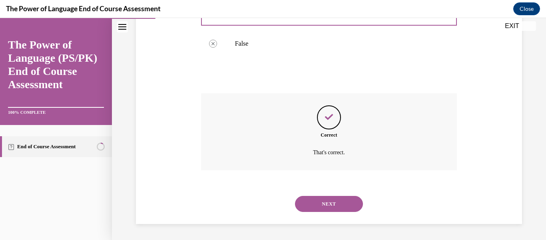
click at [330, 205] on button "NEXT" at bounding box center [329, 204] width 68 height 16
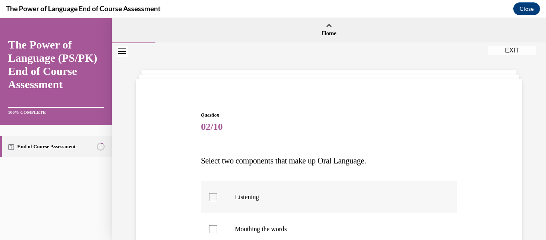
click at [287, 196] on p "Listening" at bounding box center [336, 197] width 202 height 8
click at [217, 196] on input "Listening" at bounding box center [213, 197] width 8 height 8
checkbox input "true"
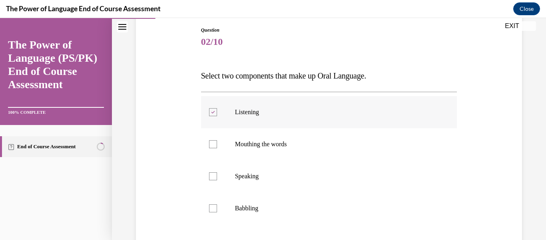
scroll to position [90, 0]
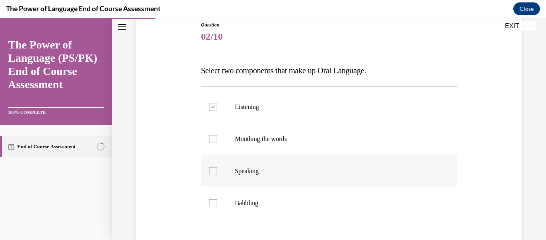
click at [298, 176] on label "Speaking" at bounding box center [329, 171] width 256 height 32
click at [217, 175] on input "Speaking" at bounding box center [213, 171] width 8 height 8
checkbox input "true"
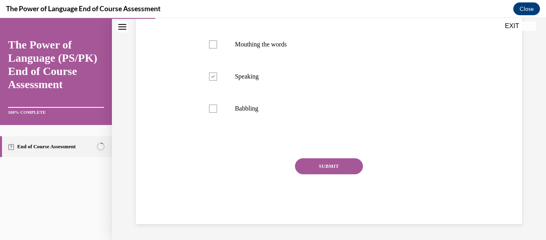
click at [312, 167] on button "SUBMIT" at bounding box center [329, 166] width 68 height 16
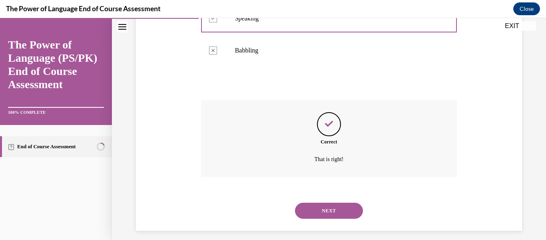
scroll to position [249, 0]
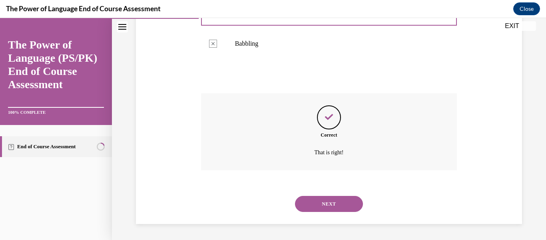
click at [317, 211] on button "NEXT" at bounding box center [329, 204] width 68 height 16
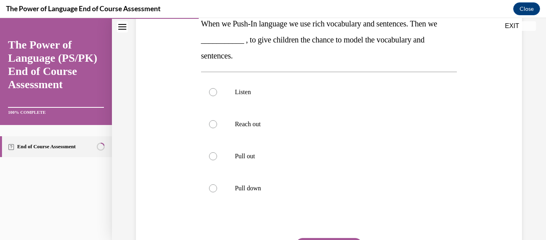
scroll to position [138, 0]
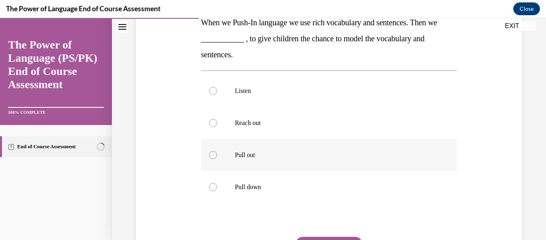
click at [306, 152] on p "Pull out" at bounding box center [336, 155] width 202 height 8
click at [217, 152] on input "Pull out" at bounding box center [213, 155] width 8 height 8
radio input "true"
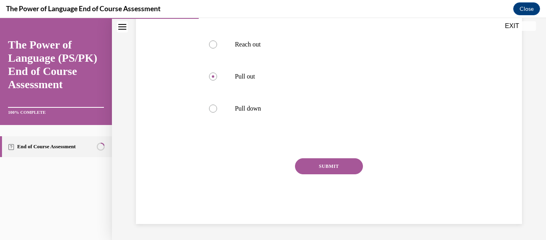
click at [312, 165] on button "SUBMIT" at bounding box center [329, 166] width 68 height 16
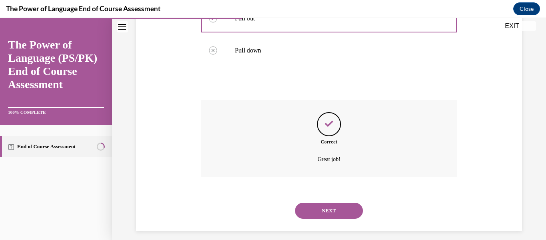
scroll to position [281, 0]
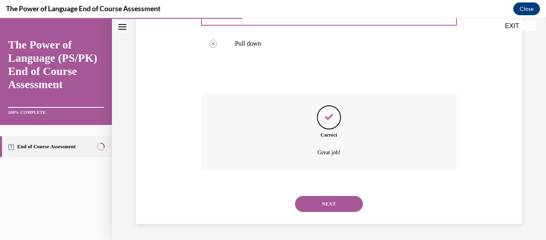
click at [314, 197] on button "NEXT" at bounding box center [329, 204] width 68 height 16
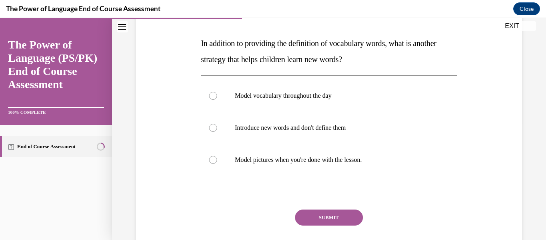
scroll to position [115, 0]
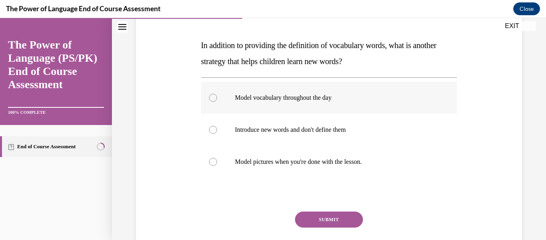
click at [338, 91] on label "Model vocabulary throughout the day" at bounding box center [329, 98] width 256 height 32
click at [217, 94] on input "Model vocabulary throughout the day" at bounding box center [213, 98] width 8 height 8
radio input "true"
click at [349, 224] on button "SUBMIT" at bounding box center [329, 219] width 68 height 16
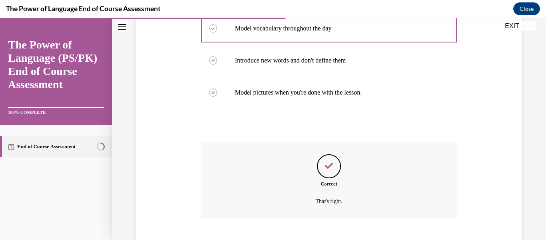
scroll to position [233, 0]
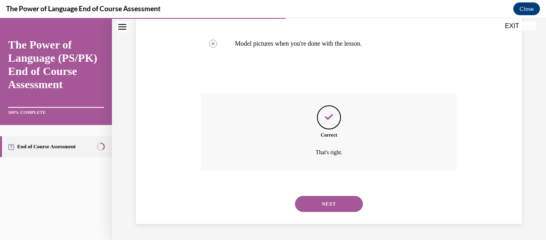
click at [340, 202] on button "NEXT" at bounding box center [329, 204] width 68 height 16
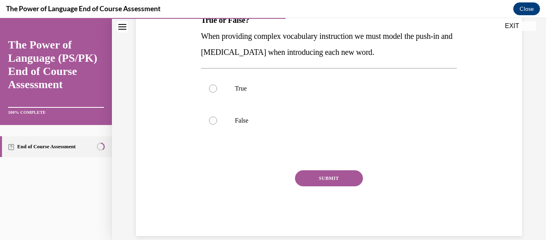
scroll to position [152, 0]
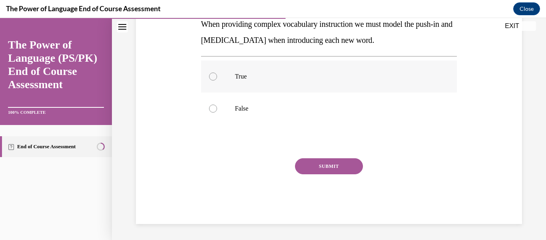
click at [302, 77] on p "True" at bounding box center [336, 76] width 202 height 8
click at [217, 77] on input "True" at bounding box center [213, 76] width 8 height 8
radio input "true"
click at [314, 160] on button "SUBMIT" at bounding box center [329, 166] width 68 height 16
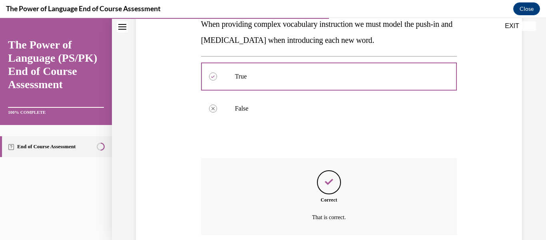
scroll to position [217, 0]
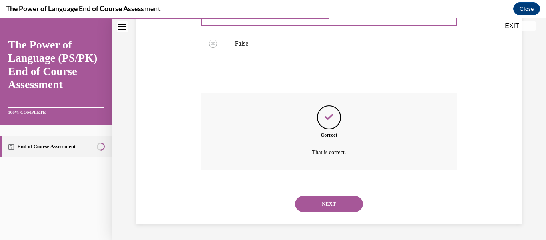
click at [310, 205] on button "NEXT" at bounding box center [329, 204] width 68 height 16
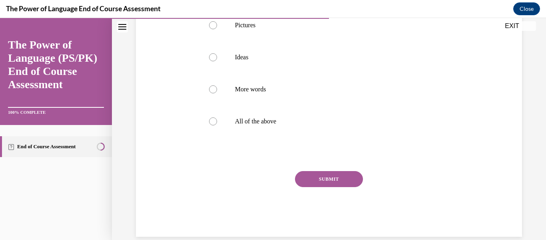
scroll to position [197, 0]
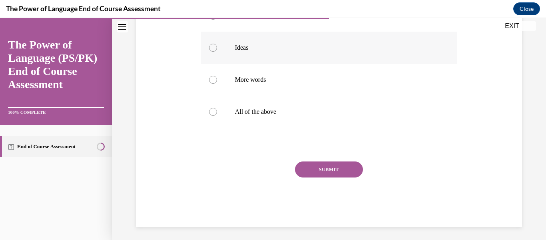
click at [305, 50] on p "Ideas" at bounding box center [336, 48] width 202 height 8
click at [217, 50] on input "Ideas" at bounding box center [213, 48] width 8 height 8
radio input "true"
click at [313, 167] on button "SUBMIT" at bounding box center [329, 169] width 68 height 16
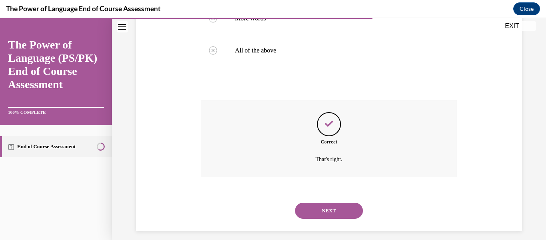
scroll to position [265, 0]
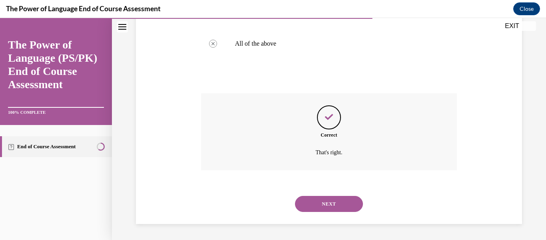
click at [311, 204] on button "NEXT" at bounding box center [329, 204] width 68 height 16
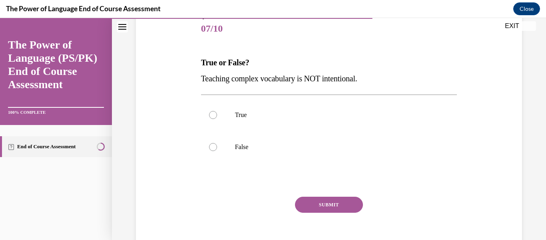
scroll to position [100, 0]
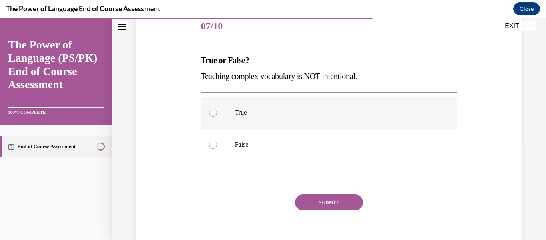
click at [325, 110] on p "True" at bounding box center [336, 112] width 202 height 8
click at [217, 110] on input "True" at bounding box center [213, 112] width 8 height 8
radio input "true"
click at [323, 201] on button "SUBMIT" at bounding box center [329, 202] width 68 height 16
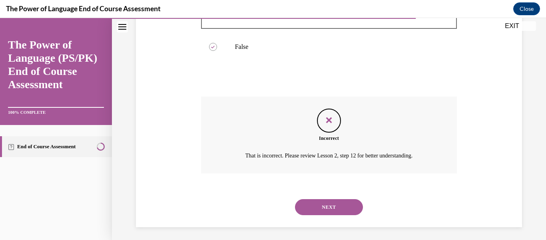
scroll to position [201, 0]
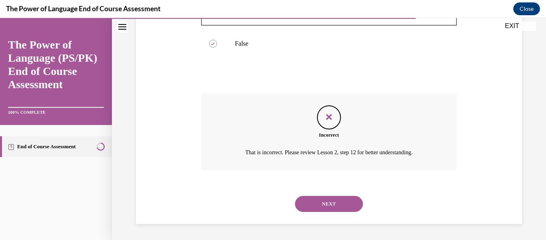
click at [334, 202] on button "NEXT" at bounding box center [329, 204] width 68 height 16
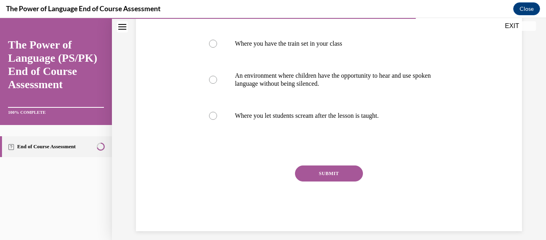
scroll to position [192, 0]
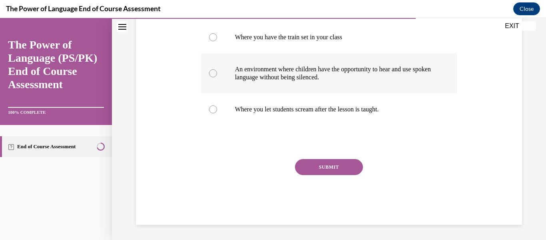
click at [342, 72] on p "An environment where children have the opportunity to hear and use spoken langu…" at bounding box center [336, 73] width 202 height 16
click at [217, 72] on input "An environment where children have the opportunity to hear and use spoken langu…" at bounding box center [213, 73] width 8 height 8
radio input "true"
click at [330, 170] on button "SUBMIT" at bounding box center [329, 167] width 68 height 16
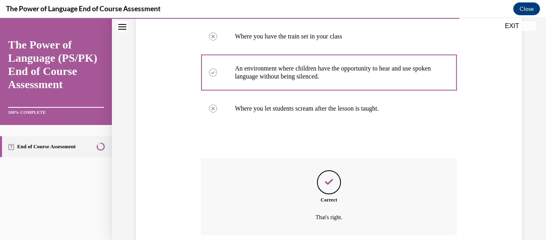
scroll to position [257, 0]
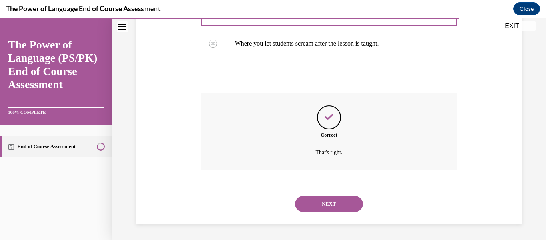
click at [331, 200] on button "NEXT" at bounding box center [329, 204] width 68 height 16
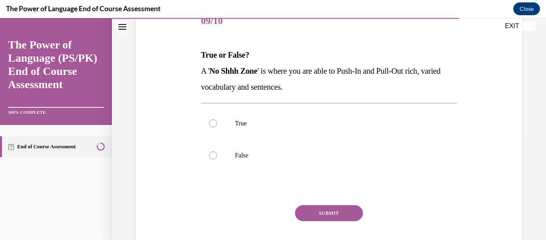
scroll to position [106, 0]
click at [316, 121] on p "True" at bounding box center [336, 123] width 202 height 8
click at [217, 121] on input "True" at bounding box center [213, 123] width 8 height 8
radio input "true"
click at [316, 218] on button "SUBMIT" at bounding box center [329, 212] width 68 height 16
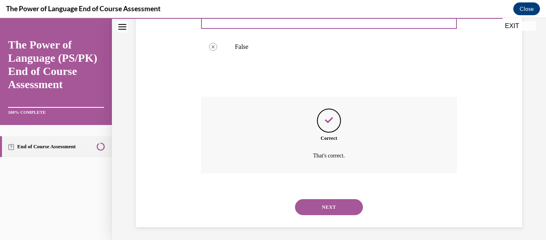
scroll to position [217, 0]
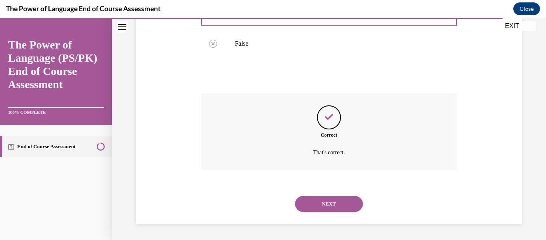
click at [331, 210] on button "NEXT" at bounding box center [329, 204] width 68 height 16
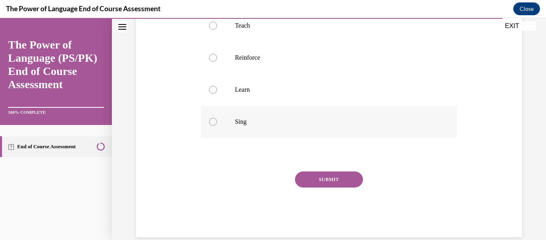
scroll to position [188, 0]
click at [323, 56] on p "Reinforce" at bounding box center [336, 57] width 202 height 8
click at [217, 56] on input "Reinforce" at bounding box center [213, 57] width 8 height 8
radio input "true"
click at [322, 179] on button "SUBMIT" at bounding box center [329, 179] width 68 height 16
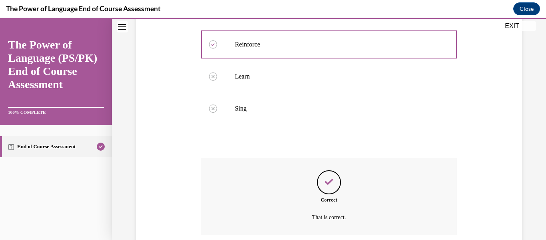
scroll to position [0, 0]
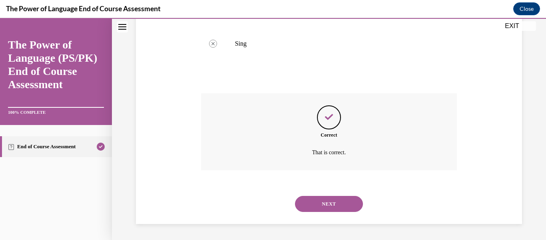
click at [328, 202] on button "NEXT" at bounding box center [329, 204] width 68 height 16
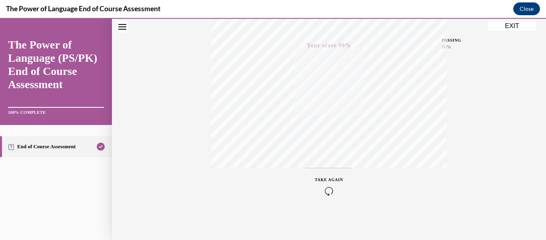
click at [514, 22] on button "EXIT" at bounding box center [512, 26] width 48 height 10
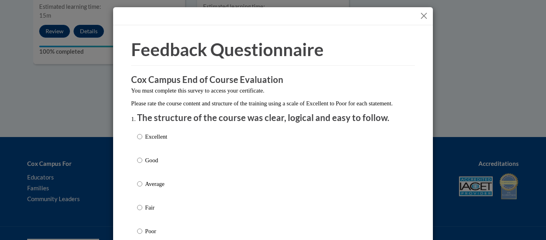
click at [164, 141] on p "Excellent" at bounding box center [156, 136] width 22 height 9
click at [142, 141] on input "Excellent" at bounding box center [139, 136] width 5 height 9
radio input "true"
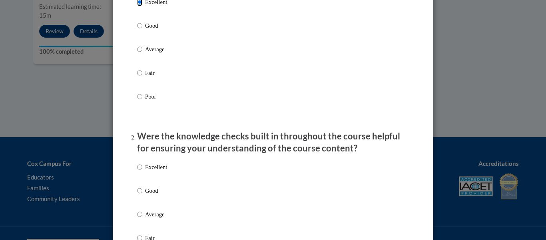
scroll to position [135, 0]
click at [160, 170] on p "Excellent" at bounding box center [156, 166] width 22 height 9
click at [142, 170] on input "Excellent" at bounding box center [139, 166] width 5 height 9
radio input "true"
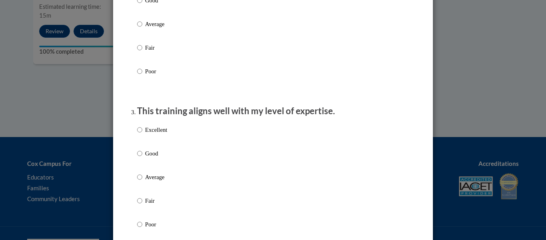
scroll to position [328, 0]
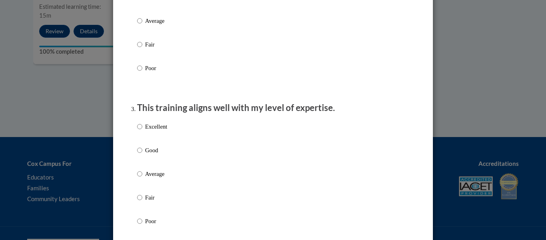
click at [160, 178] on p "Average" at bounding box center [156, 173] width 22 height 9
click at [142, 178] on input "Average" at bounding box center [139, 173] width 5 height 9
radio input "true"
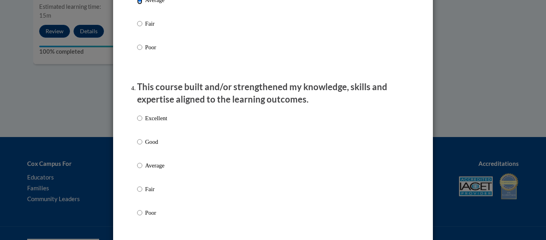
scroll to position [502, 0]
click at [158, 146] on p "Good" at bounding box center [156, 141] width 22 height 9
click at [142, 146] on input "Good" at bounding box center [139, 141] width 5 height 9
radio input "true"
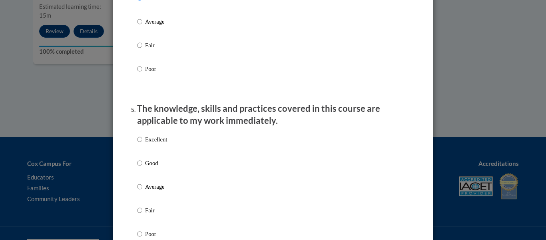
click at [155, 167] on p "Good" at bounding box center [156, 162] width 22 height 9
click at [142, 167] on input "Good" at bounding box center [139, 162] width 5 height 9
radio input "true"
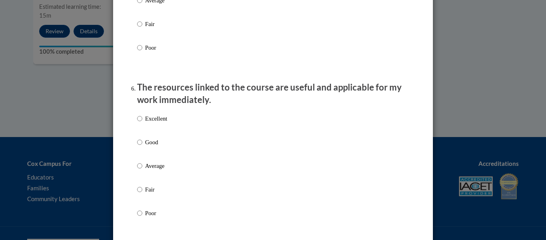
scroll to position [831, 0]
click at [156, 146] on p "Good" at bounding box center [156, 141] width 22 height 9
click at [142, 146] on input "Good" at bounding box center [139, 141] width 5 height 9
radio input "true"
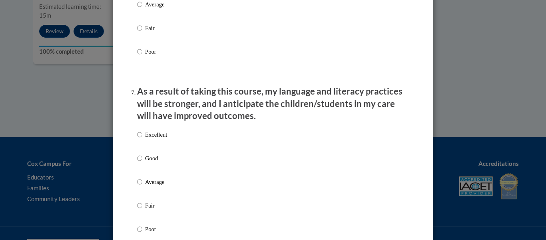
click at [156, 146] on label "Excellent" at bounding box center [152, 141] width 30 height 22
click at [142, 139] on input "Excellent" at bounding box center [139, 134] width 5 height 9
radio input "true"
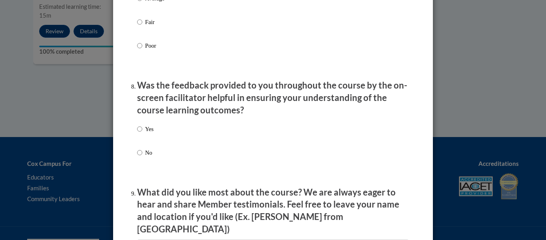
scroll to position [1192, 0]
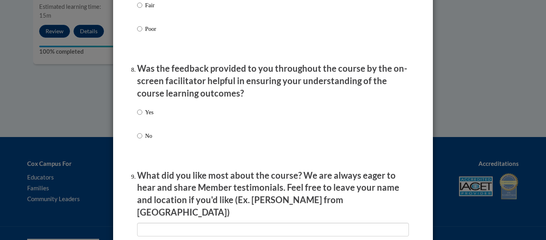
click at [139, 116] on input "Yes" at bounding box center [139, 112] width 5 height 9
radio input "true"
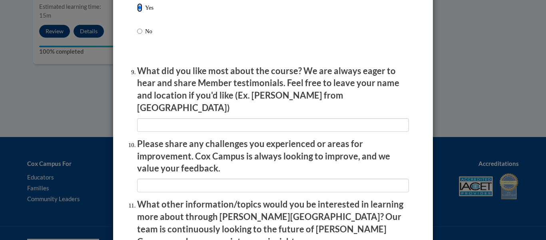
scroll to position [1326, 0]
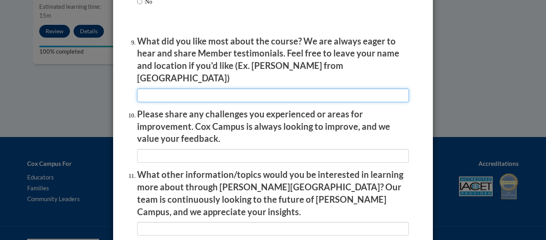
click at [181, 88] on input "textbox" at bounding box center [273, 95] width 272 height 14
type input "idk"
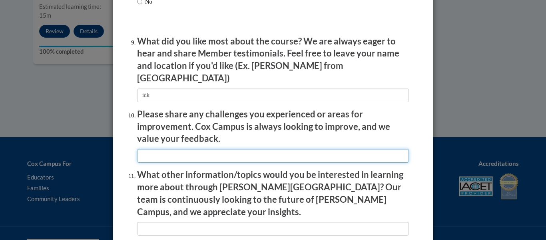
click at [190, 151] on input "textbox" at bounding box center [273, 156] width 272 height 14
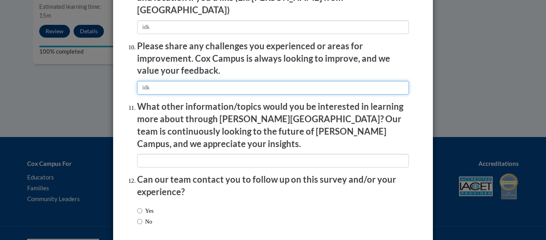
scroll to position [1422, 0]
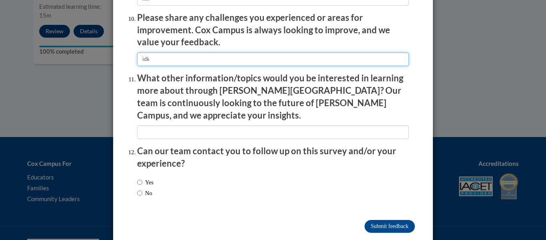
type input "idk"
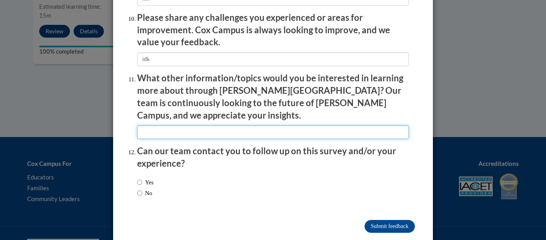
click at [166, 125] on input "textbox" at bounding box center [273, 132] width 272 height 14
type input "o"
type input "idk"
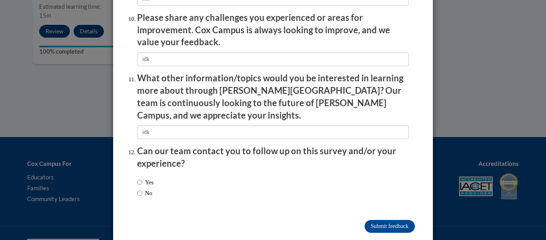
click at [154, 178] on label "Yes" at bounding box center [145, 182] width 16 height 9
click at [142, 178] on input "Yes" at bounding box center [139, 182] width 5 height 9
radio input "true"
click at [376, 220] on input "Submit feedback" at bounding box center [390, 226] width 50 height 13
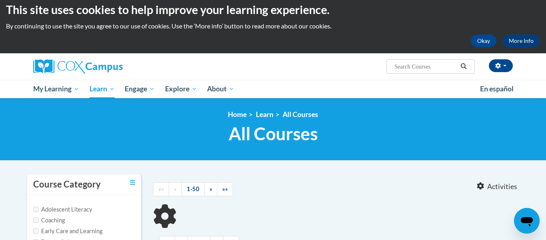
scroll to position [9, 0]
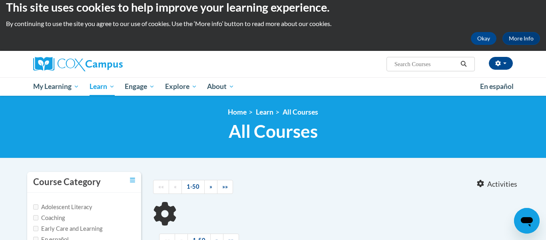
type input "Meaningful Conversation"
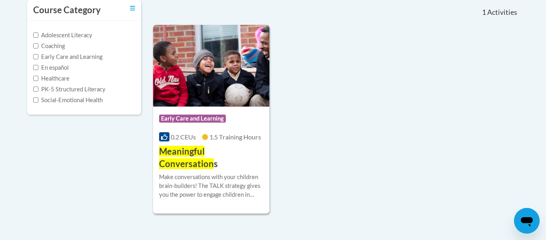
scroll to position [184, 0]
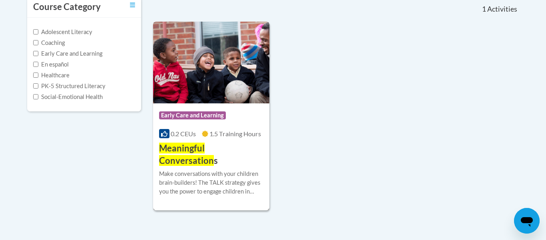
click at [214, 146] on span "Meaningful Conversation" at bounding box center [186, 153] width 55 height 23
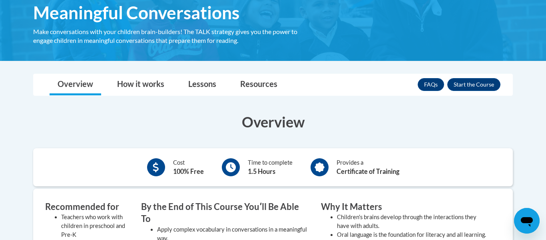
scroll to position [132, 0]
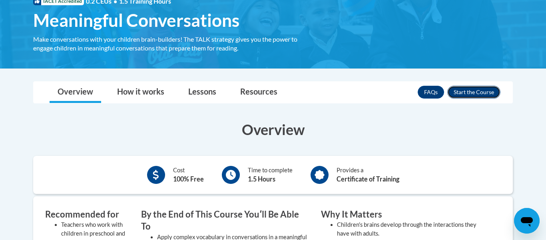
click at [459, 94] on button "Enroll" at bounding box center [474, 92] width 53 height 13
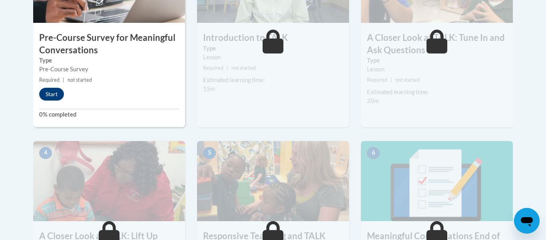
scroll to position [324, 0]
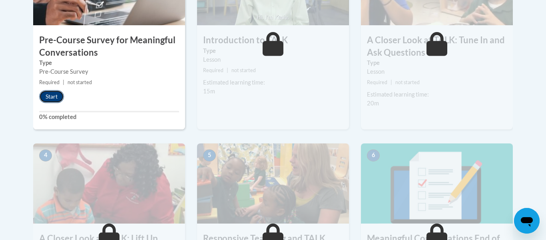
click at [58, 99] on button "Start" at bounding box center [51, 96] width 25 height 13
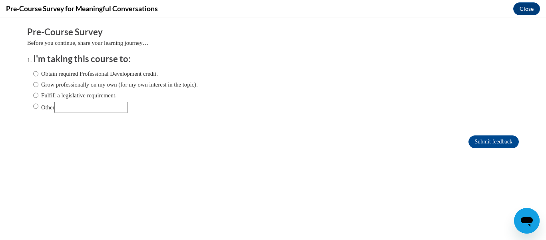
scroll to position [0, 0]
click at [82, 112] on input "Other" at bounding box center [91, 107] width 74 height 11
click at [62, 75] on label "Obtain required Professional Development credit." at bounding box center [95, 73] width 125 height 9
click at [38, 75] on input "Obtain required Professional Development credit." at bounding box center [35, 73] width 5 height 9
radio input "true"
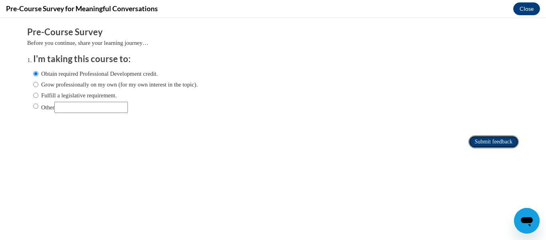
click at [498, 138] on input "Submit feedback" at bounding box center [494, 141] width 50 height 13
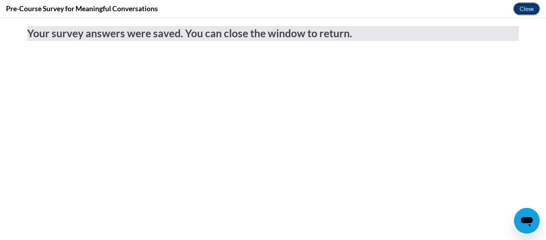
click at [527, 12] on button "Close" at bounding box center [527, 8] width 27 height 13
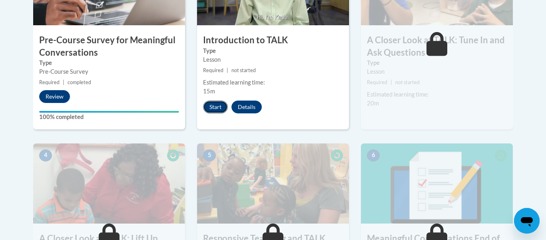
click at [219, 108] on button "Start" at bounding box center [215, 106] width 25 height 13
